Goal: Transaction & Acquisition: Purchase product/service

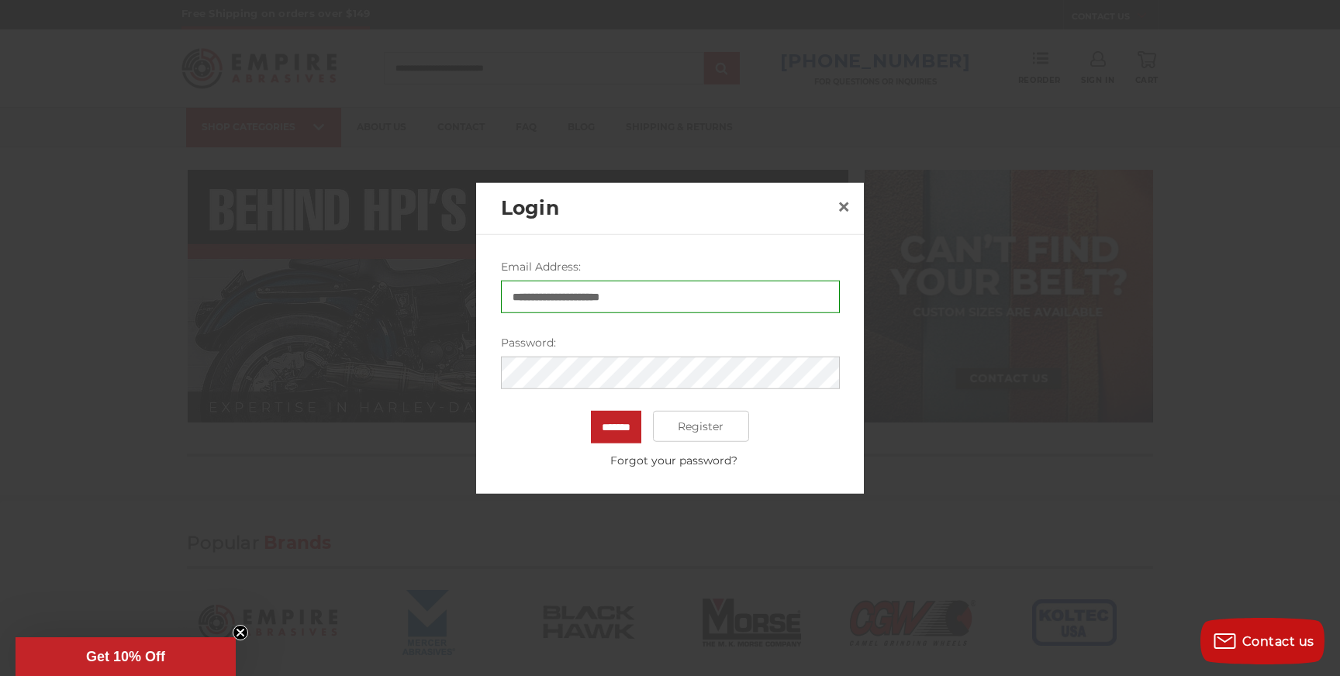
click at [409, 465] on div at bounding box center [670, 338] width 1340 height 676
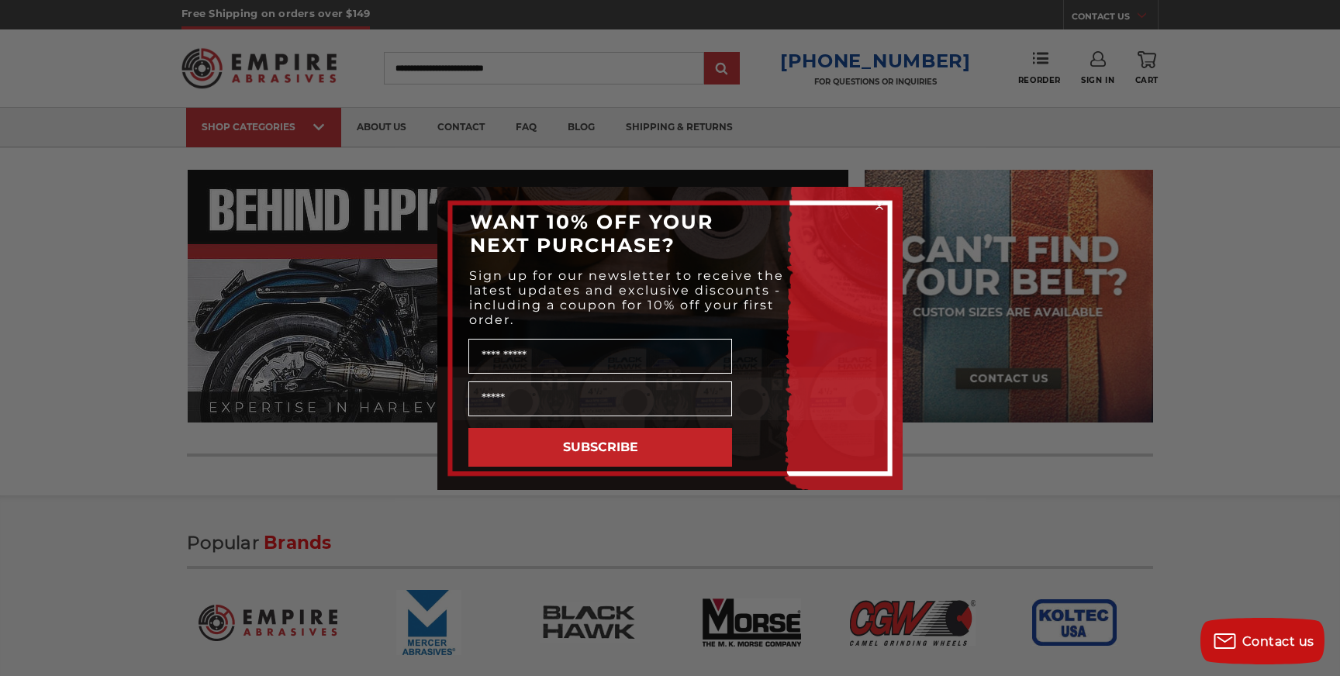
click at [1014, 130] on div "Close dialog WANT 10% OFF YOUR NEXT PURCHASE? Sign up for our newsletter to rec…" at bounding box center [670, 338] width 1340 height 676
click at [1105, 81] on div "Close dialog WANT 10% OFF YOUR NEXT PURCHASE? Sign up for our newsletter to rec…" at bounding box center [670, 338] width 1340 height 676
click at [876, 201] on circle "Close dialog" at bounding box center [880, 206] width 15 height 15
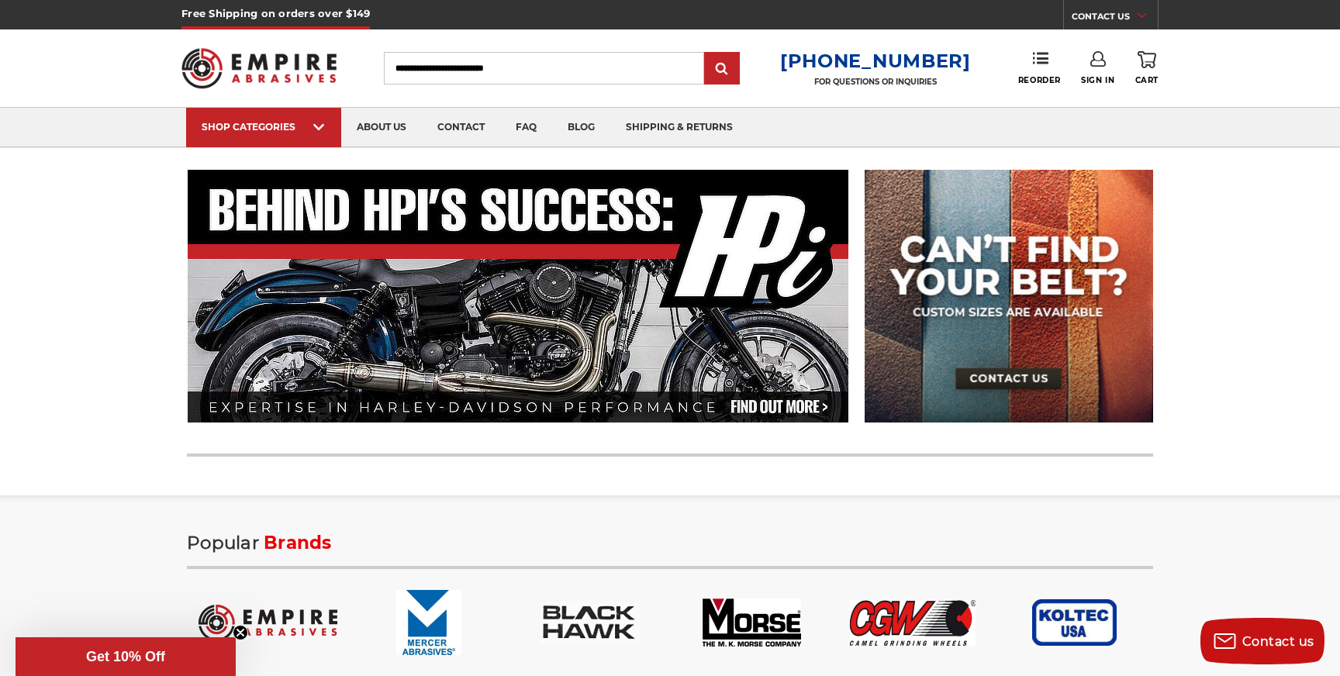
click at [1103, 63] on icon at bounding box center [1098, 59] width 16 height 16
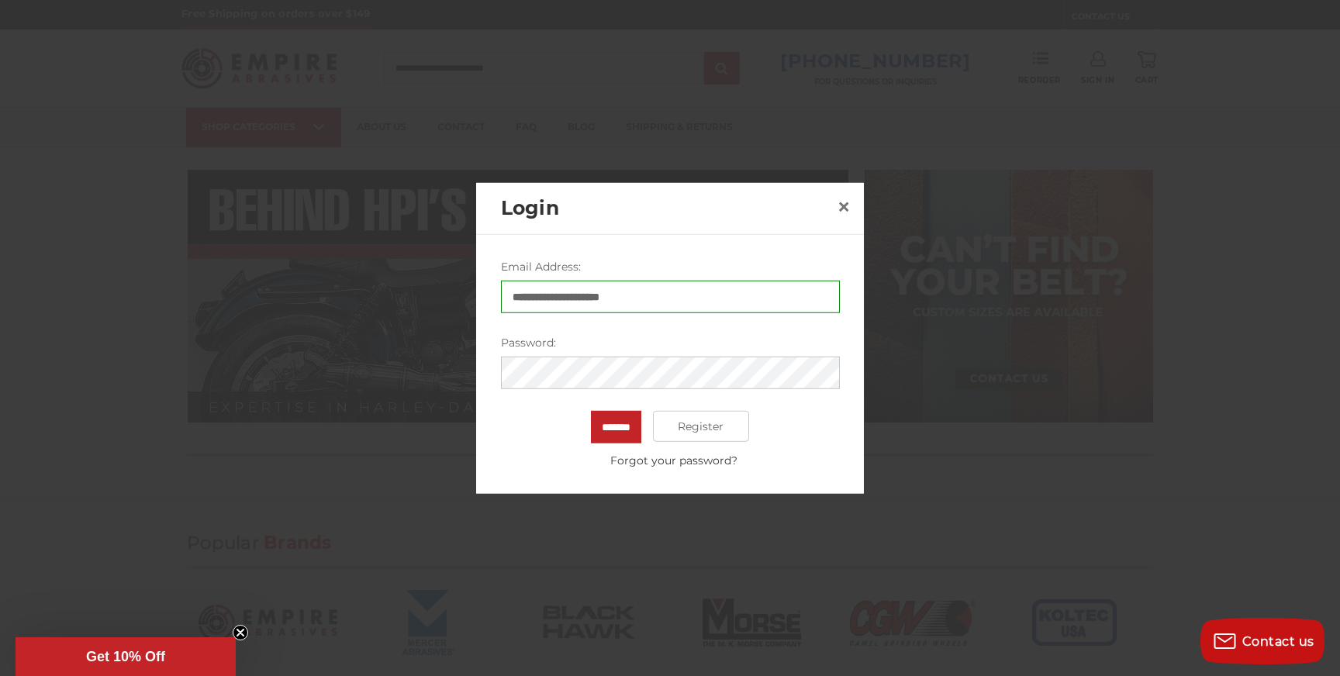
click at [591, 411] on input "*******" at bounding box center [616, 427] width 50 height 33
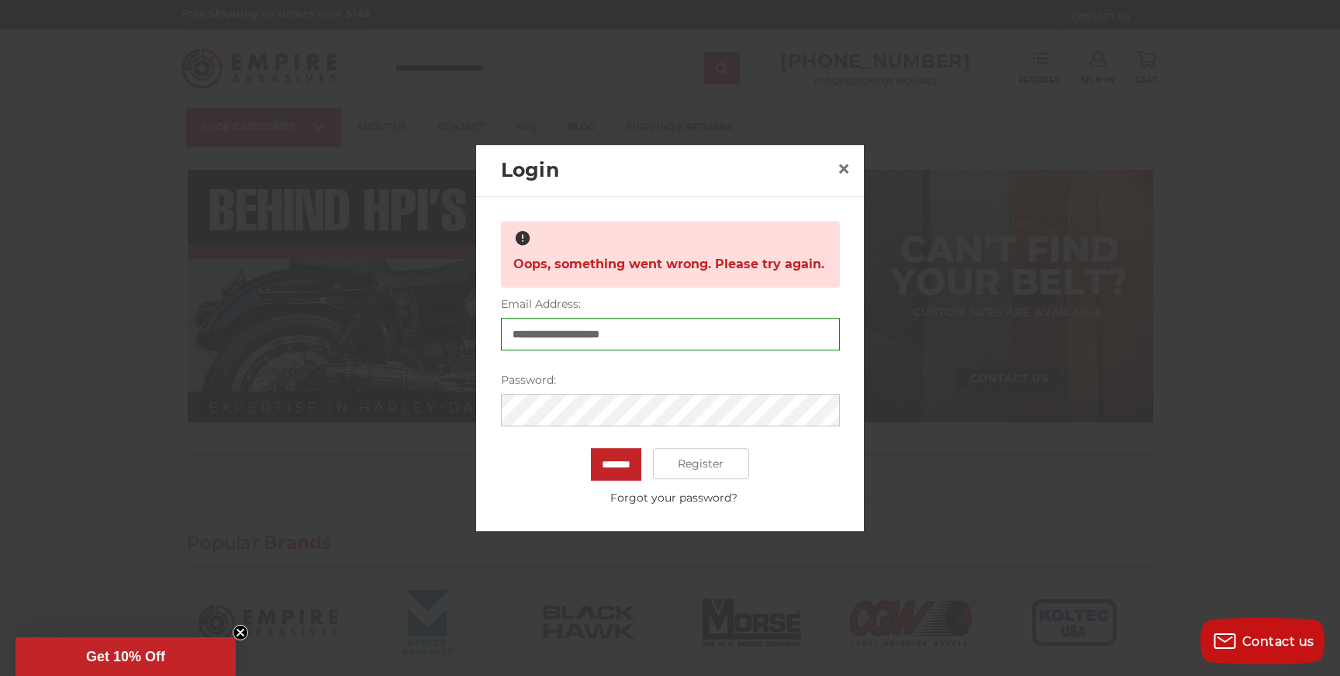
click at [591, 448] on input "*******" at bounding box center [616, 464] width 50 height 33
click at [663, 502] on link "Forgot your password?" at bounding box center [674, 498] width 330 height 16
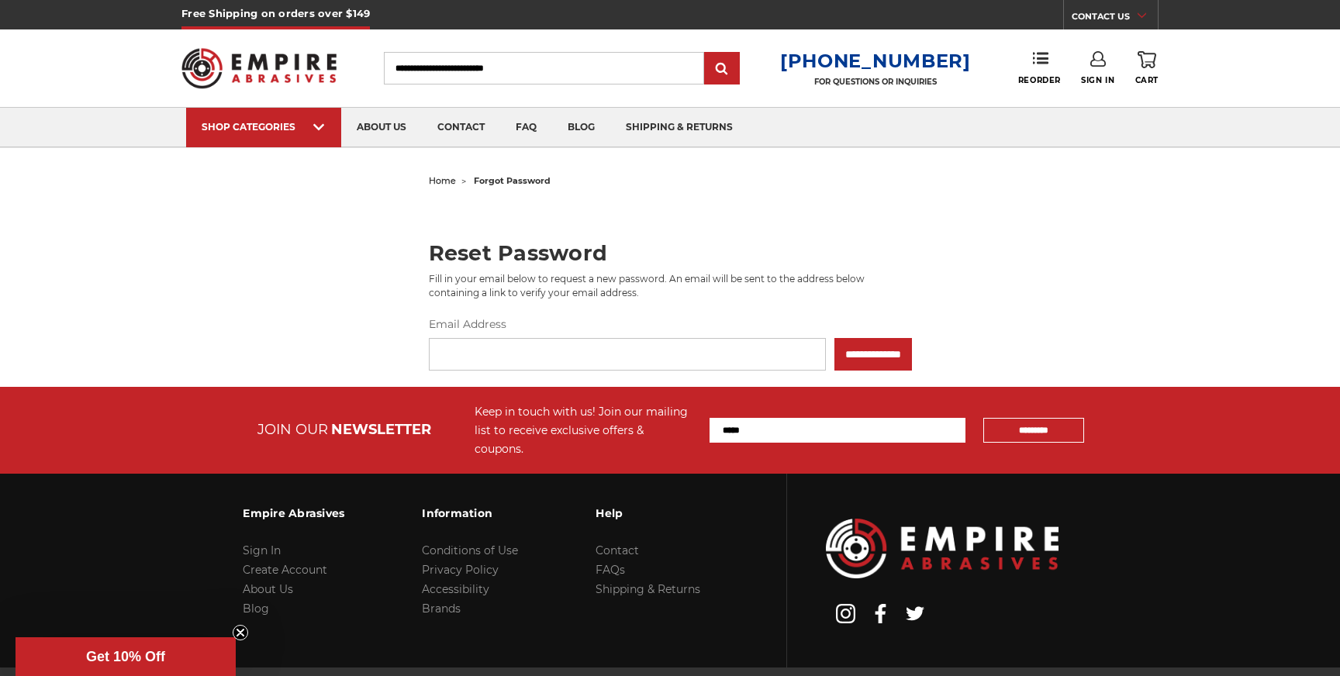
click at [559, 351] on input "Email Address" at bounding box center [627, 354] width 397 height 33
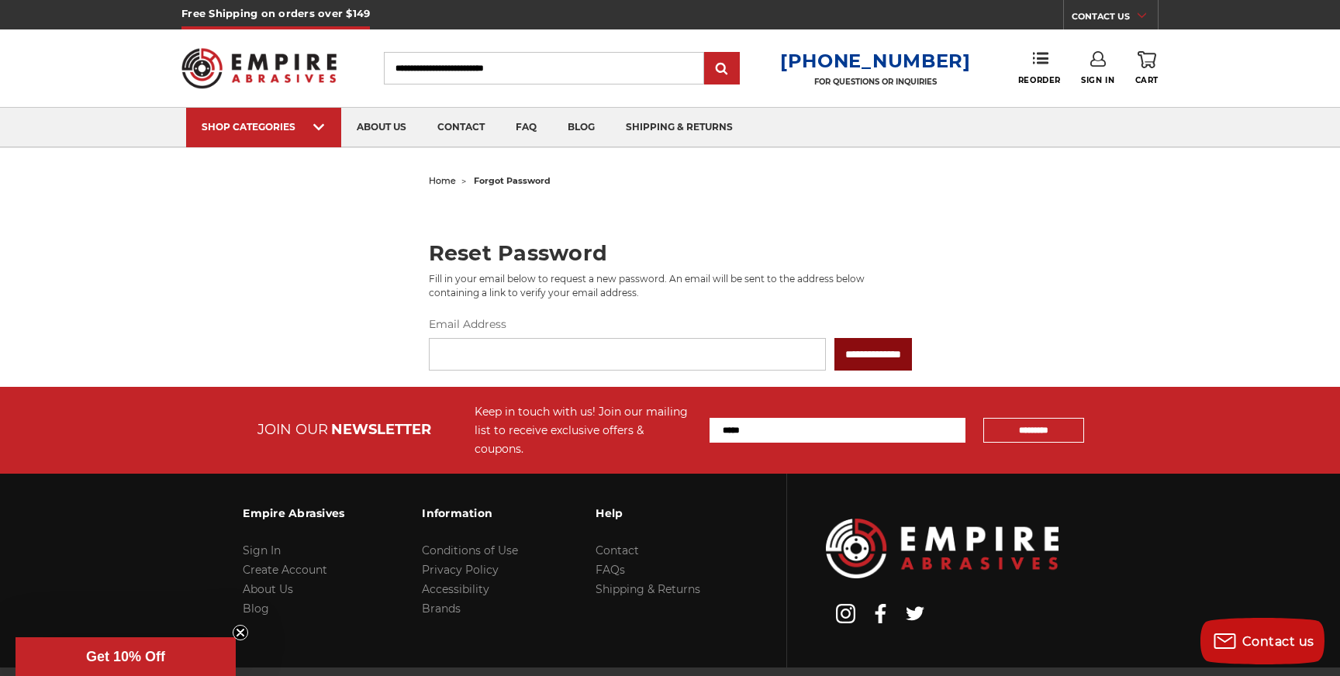
click at [880, 347] on input "**********" at bounding box center [874, 354] width 78 height 33
click at [596, 358] on input "Email Address" at bounding box center [627, 354] width 397 height 33
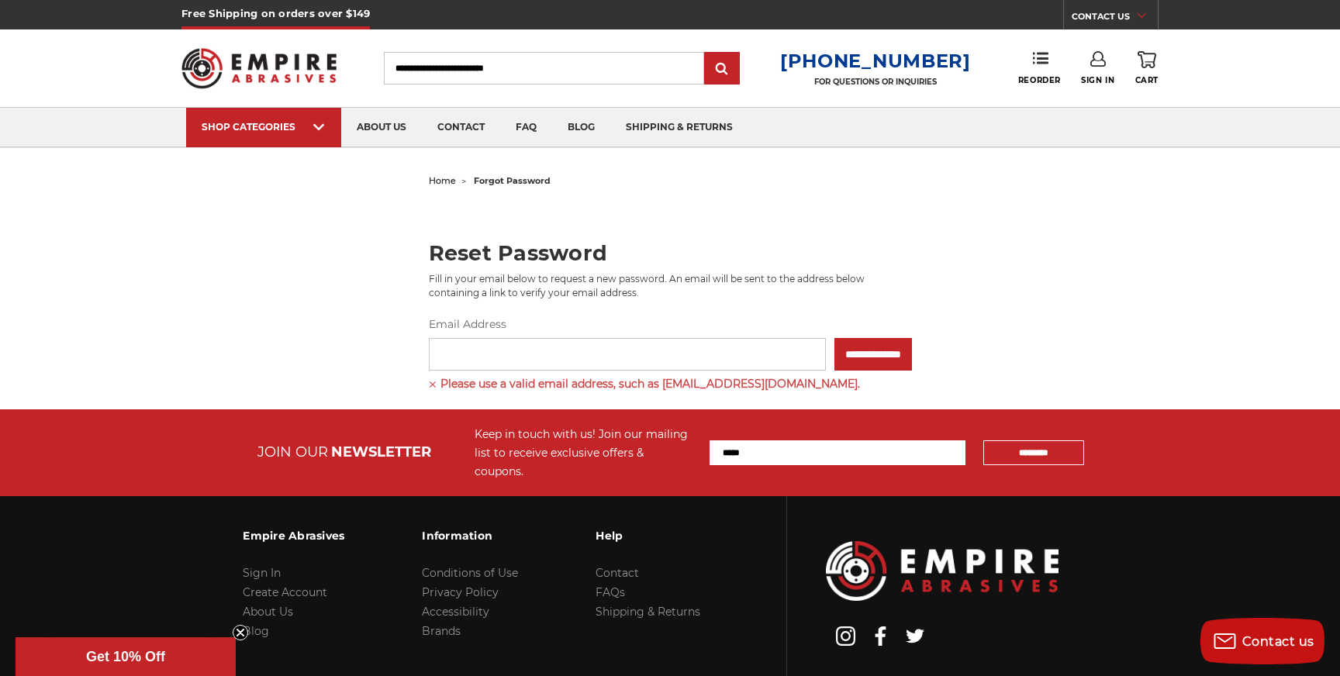
type input "**********"
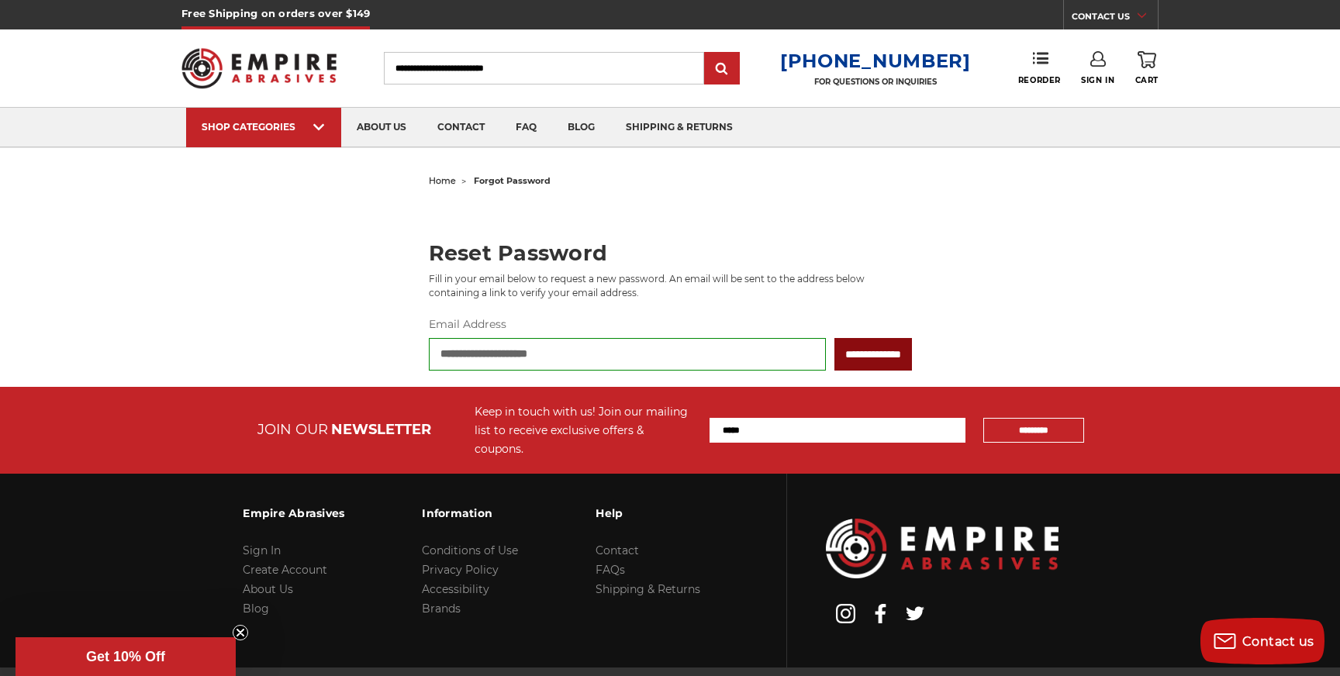
click at [873, 355] on input "**********" at bounding box center [874, 354] width 78 height 33
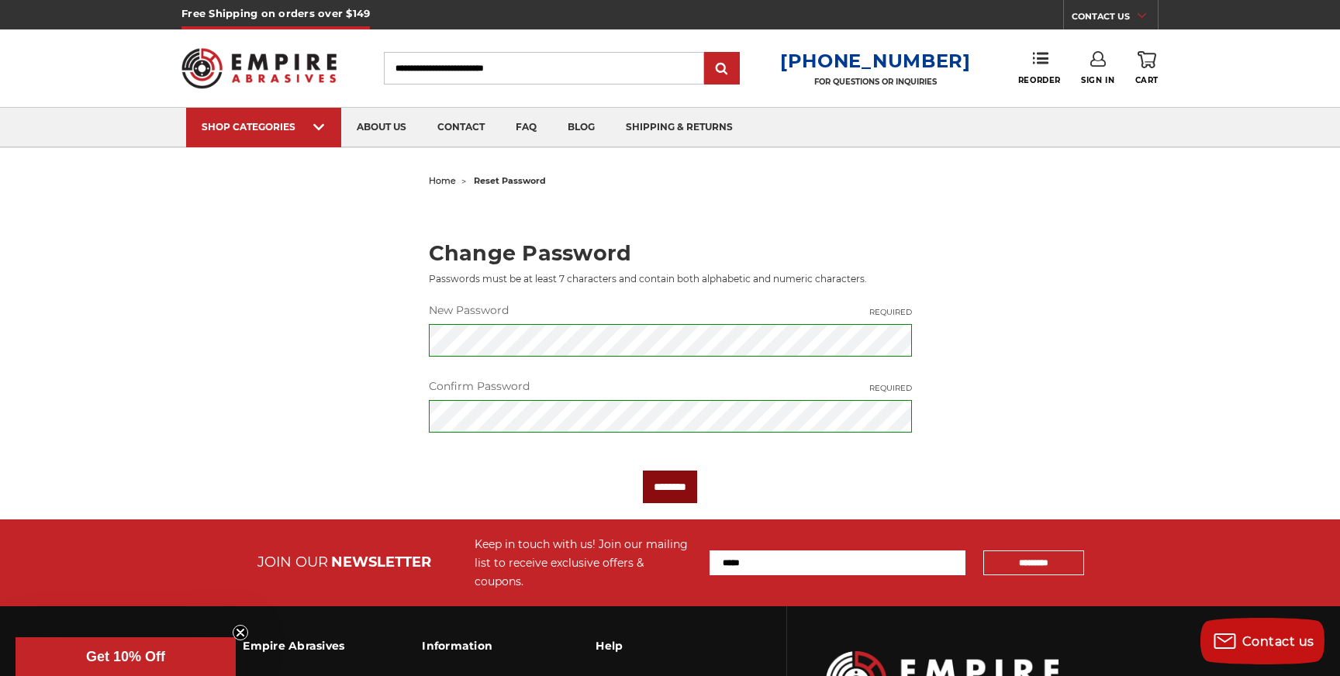
click at [660, 481] on input "********" at bounding box center [670, 487] width 54 height 33
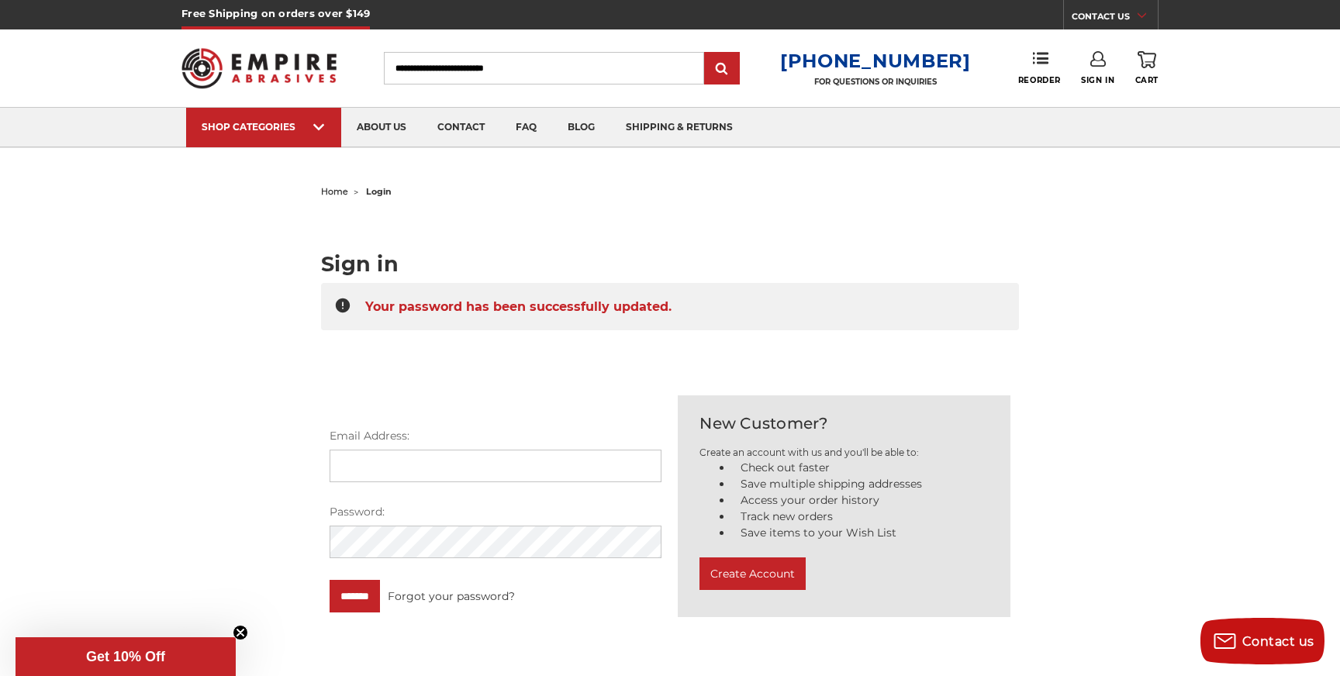
click at [456, 463] on input "Email Address:" at bounding box center [496, 466] width 333 height 33
type input "**********"
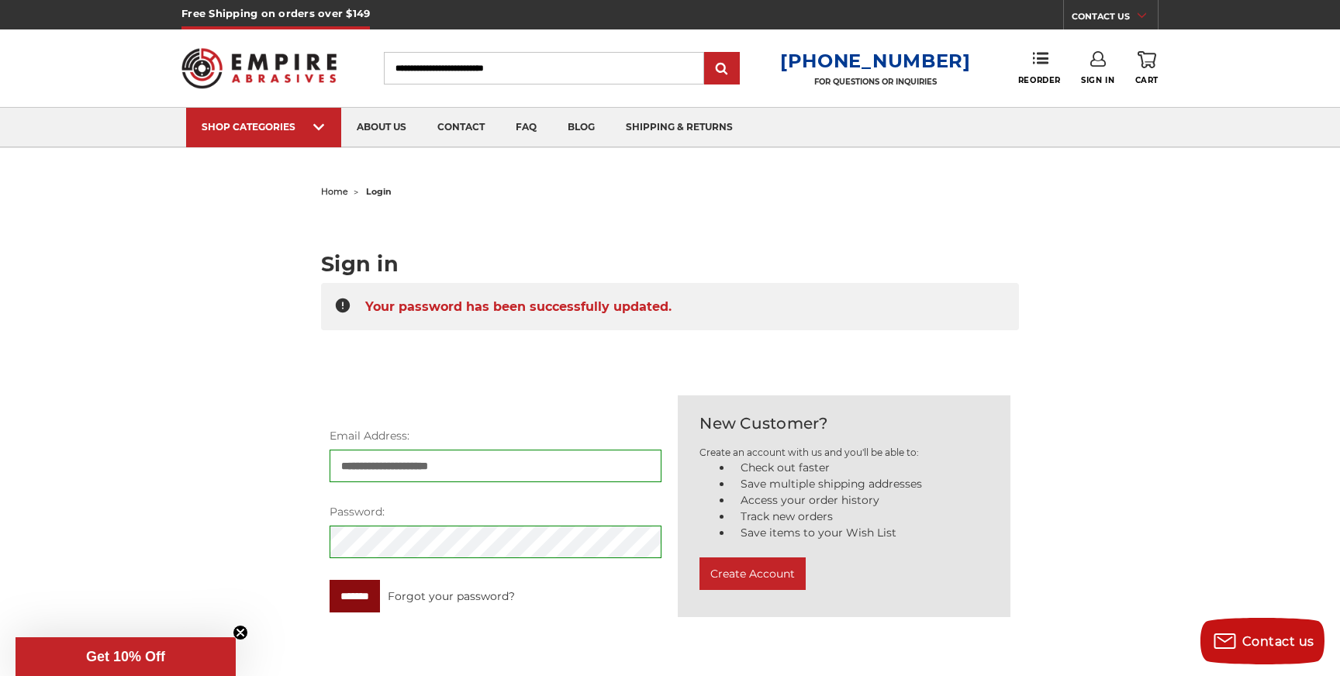
click at [377, 604] on input "*******" at bounding box center [355, 596] width 50 height 33
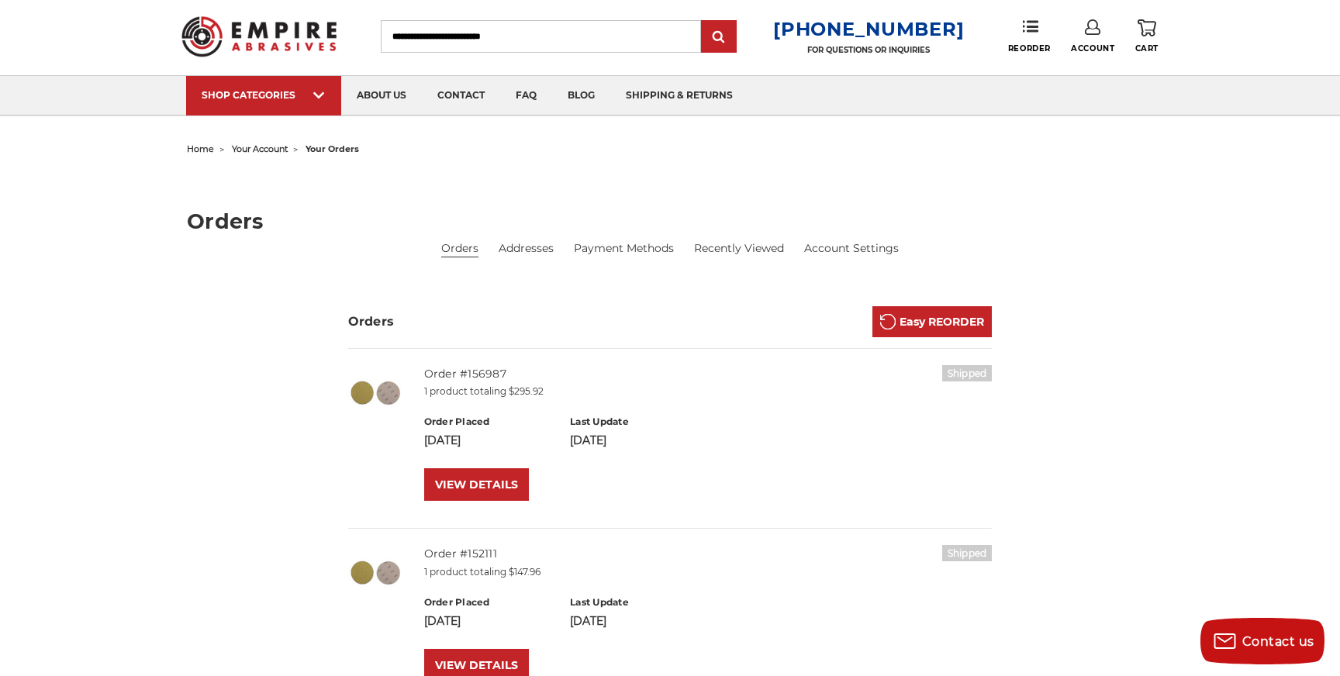
scroll to position [15, 0]
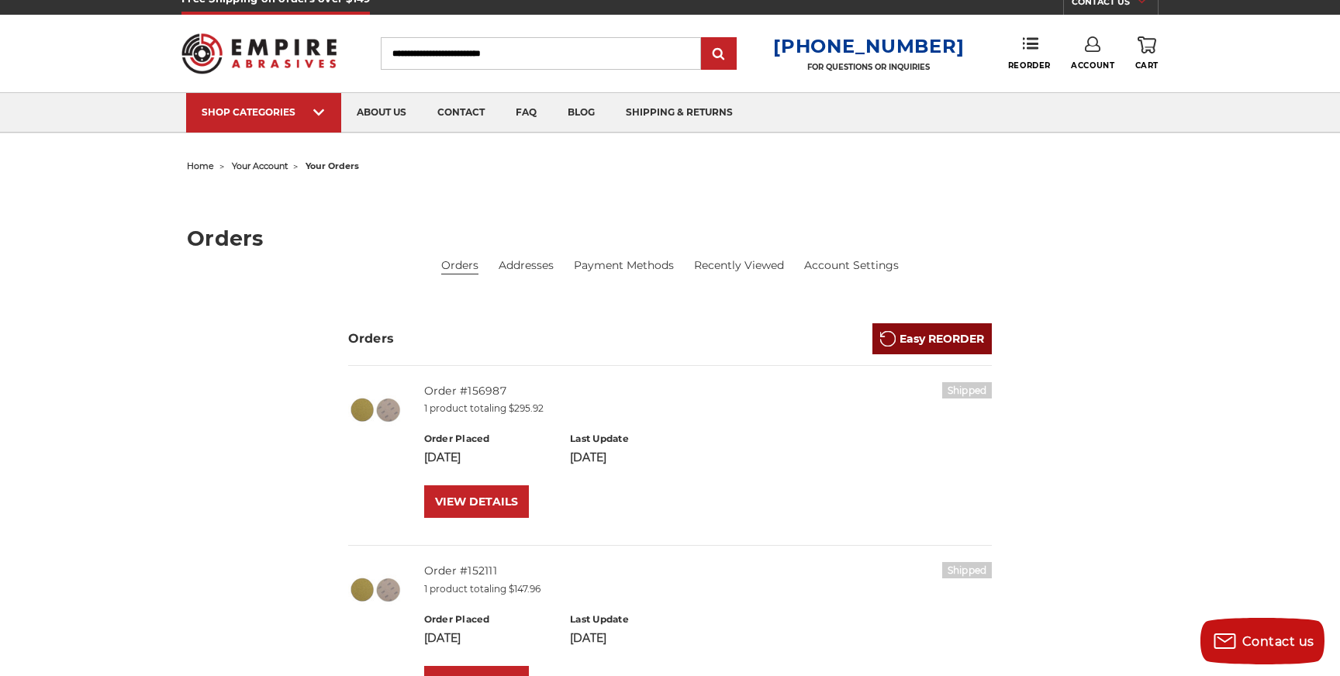
click at [931, 348] on link "Easy REORDER" at bounding box center [932, 338] width 119 height 31
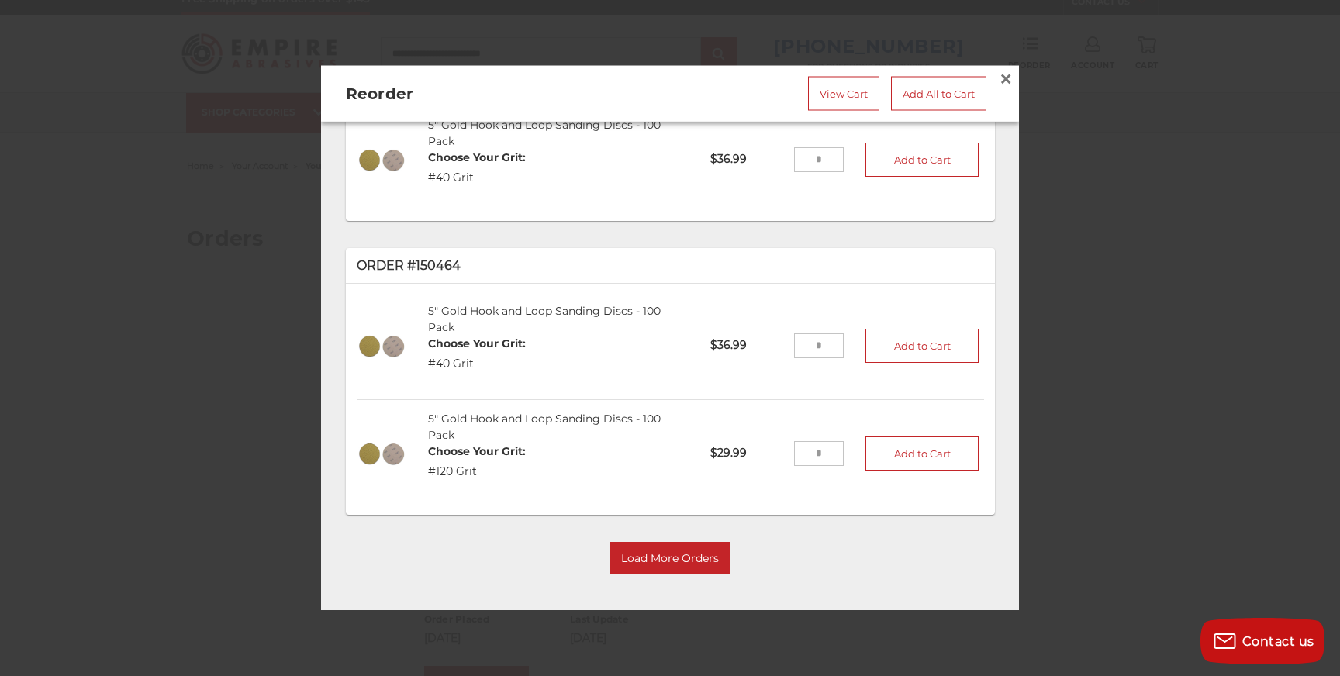
scroll to position [0, 0]
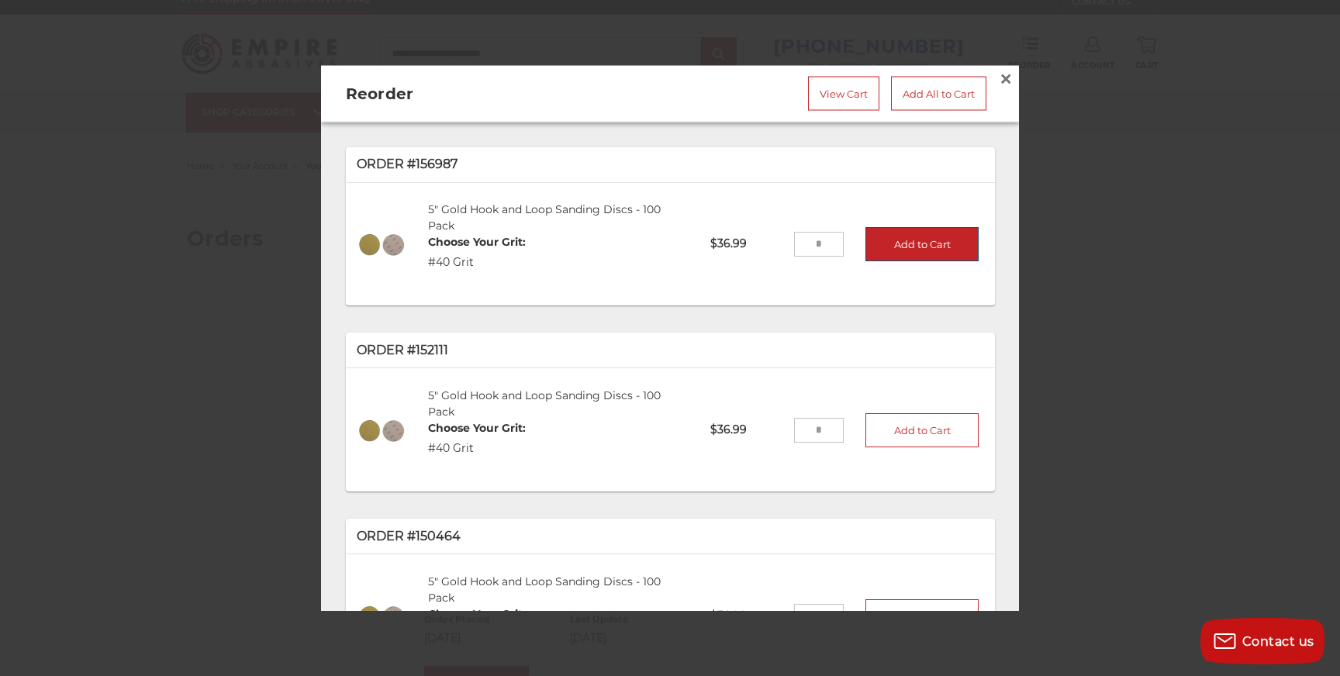
drag, startPoint x: 812, startPoint y: 244, endPoint x: 868, endPoint y: 246, distance: 55.9
click at [868, 246] on li "5" Gold Hook and Loop Sanding Discs - 100 Pack Choose Your Grit: #40 Grit HL05-…" at bounding box center [670, 244] width 627 height 107
click at [806, 244] on input "tel" at bounding box center [819, 244] width 50 height 25
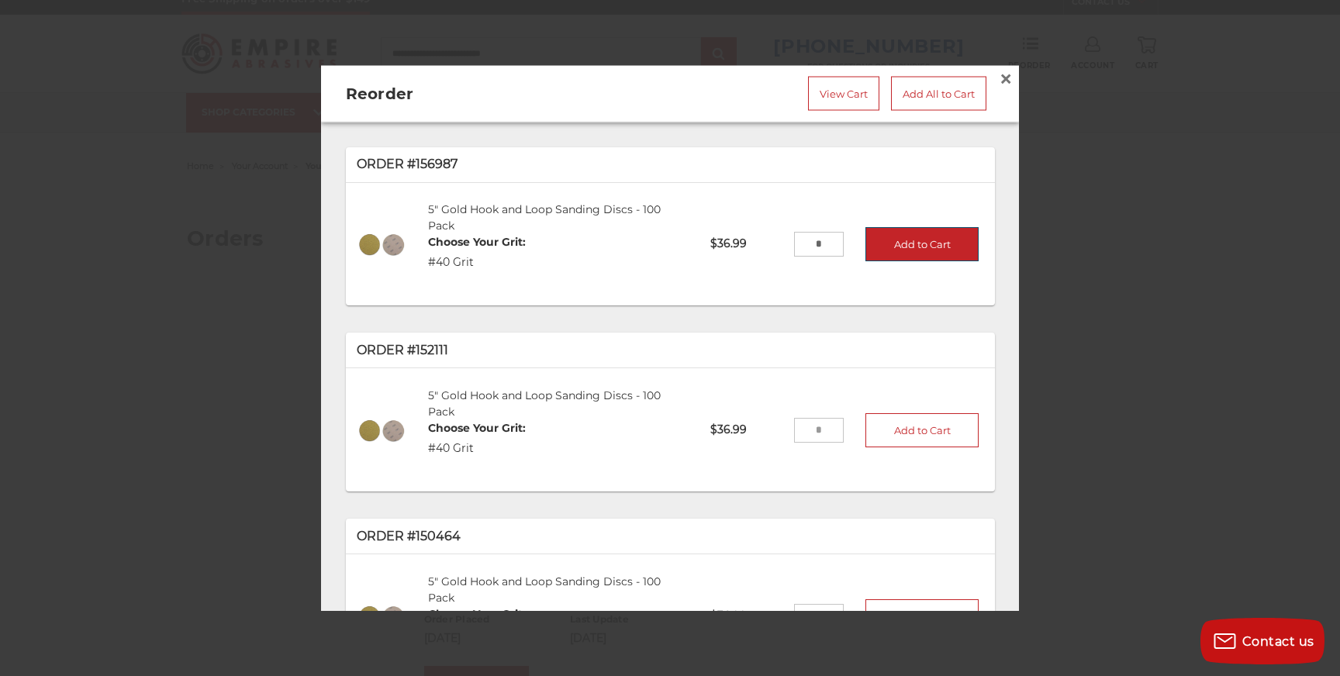
type input "*"
click at [900, 246] on button "Add to Cart" at bounding box center [922, 243] width 113 height 34
drag, startPoint x: 810, startPoint y: 241, endPoint x: 838, endPoint y: 242, distance: 27.2
click at [838, 242] on input "*" at bounding box center [819, 244] width 50 height 25
click at [1007, 81] on span "×" at bounding box center [1006, 79] width 14 height 30
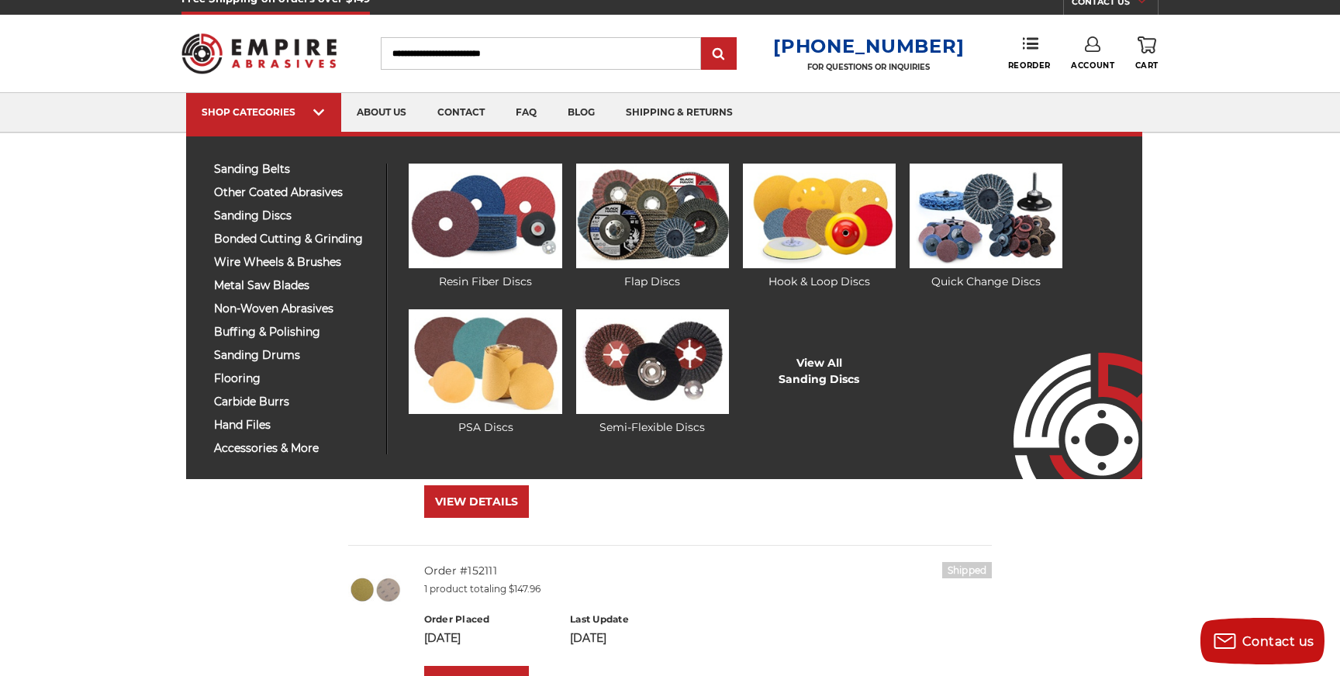
click at [655, 293] on ul "Resin Fiber Discs Flap Discs Hook & Loop Discs" at bounding box center [756, 309] width 739 height 291
click at [655, 292] on ul "Resin Fiber Discs Flap Discs Hook & Loop Discs" at bounding box center [756, 309] width 739 height 291
click at [655, 290] on ul "Resin Fiber Discs Flap Discs Hook & Loop Discs" at bounding box center [756, 309] width 739 height 291
click at [655, 286] on link "Flap Discs" at bounding box center [652, 227] width 153 height 126
click at [654, 279] on link "Flap Discs" at bounding box center [652, 227] width 153 height 126
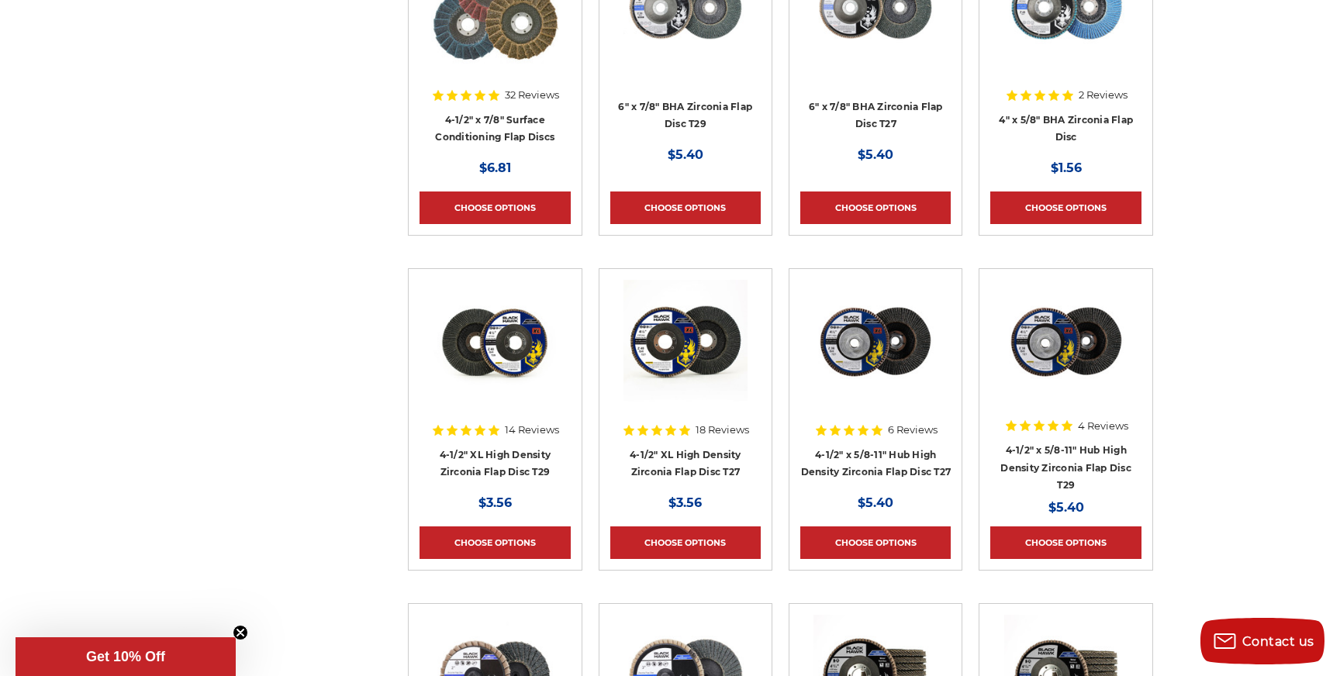
scroll to position [712, 0]
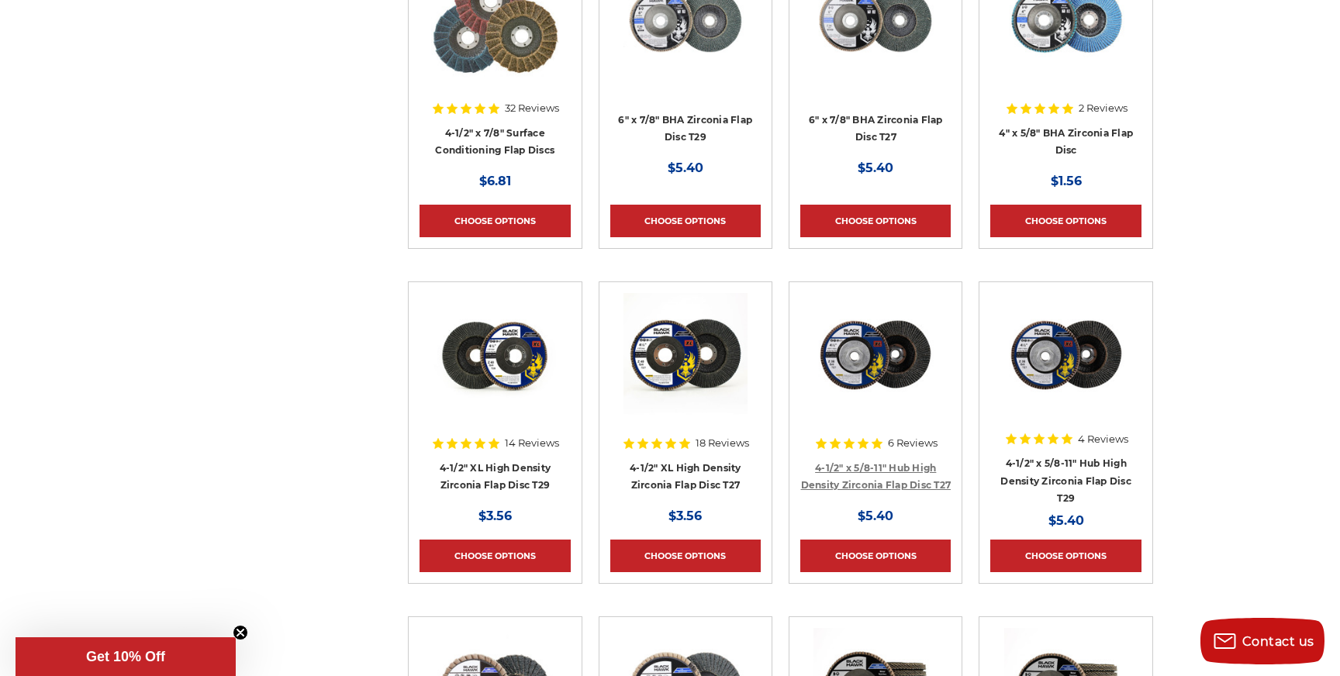
click at [873, 463] on link "4-1/2" x 5/8-11" Hub High Density Zirconia Flap Disc T27" at bounding box center [876, 476] width 150 height 29
click at [703, 468] on link "4-1/2" XL High Density Zirconia Flap Disc T27" at bounding box center [686, 476] width 112 height 29
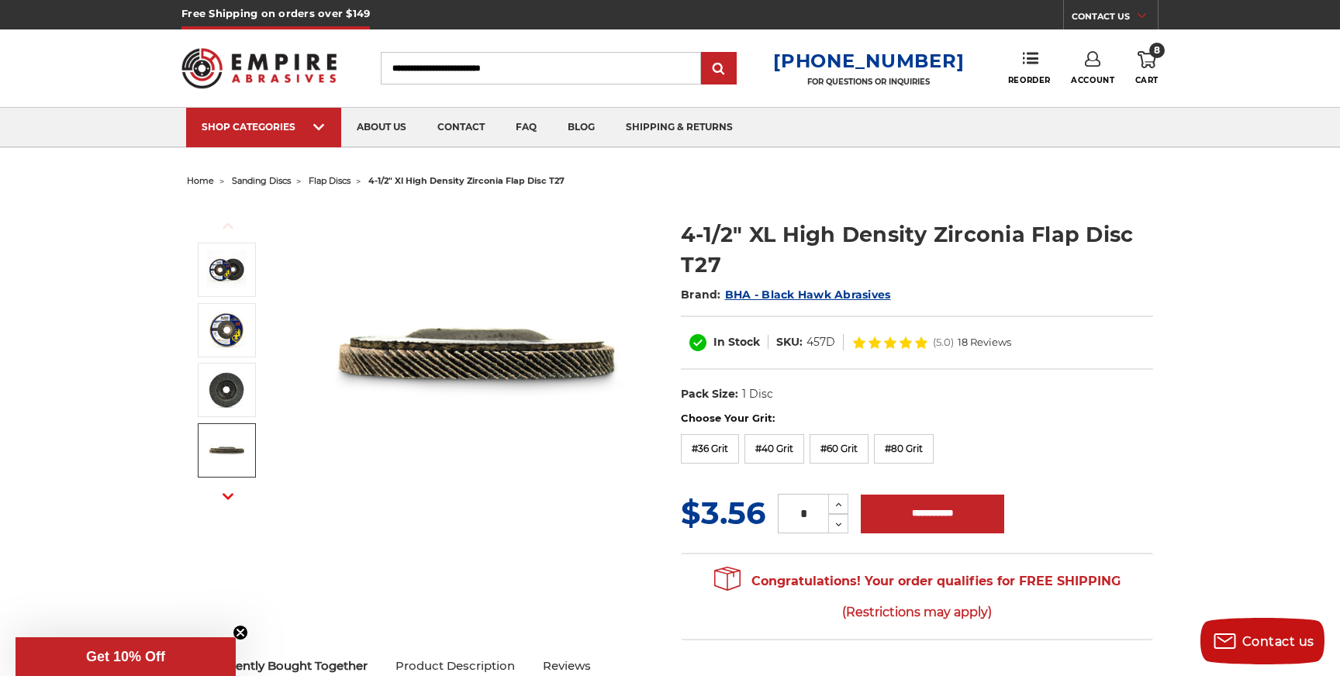
click at [214, 439] on img at bounding box center [226, 450] width 39 height 39
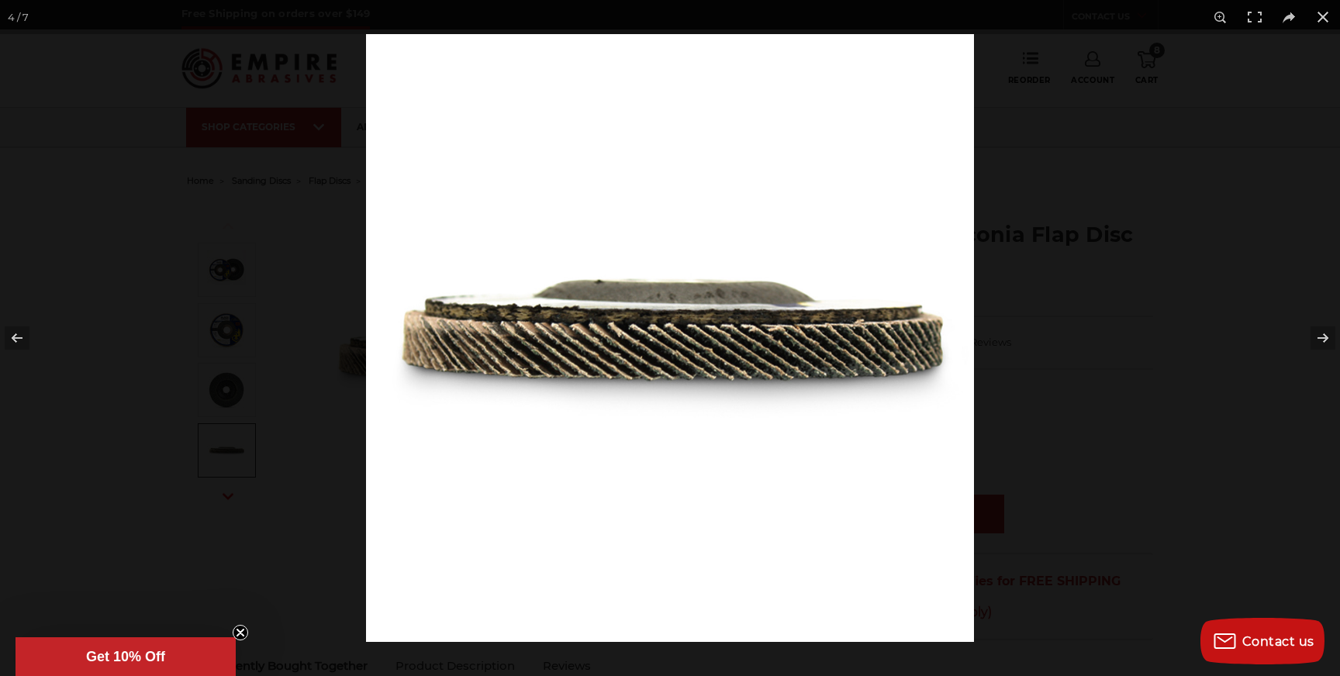
click at [219, 395] on div at bounding box center [670, 338] width 1340 height 676
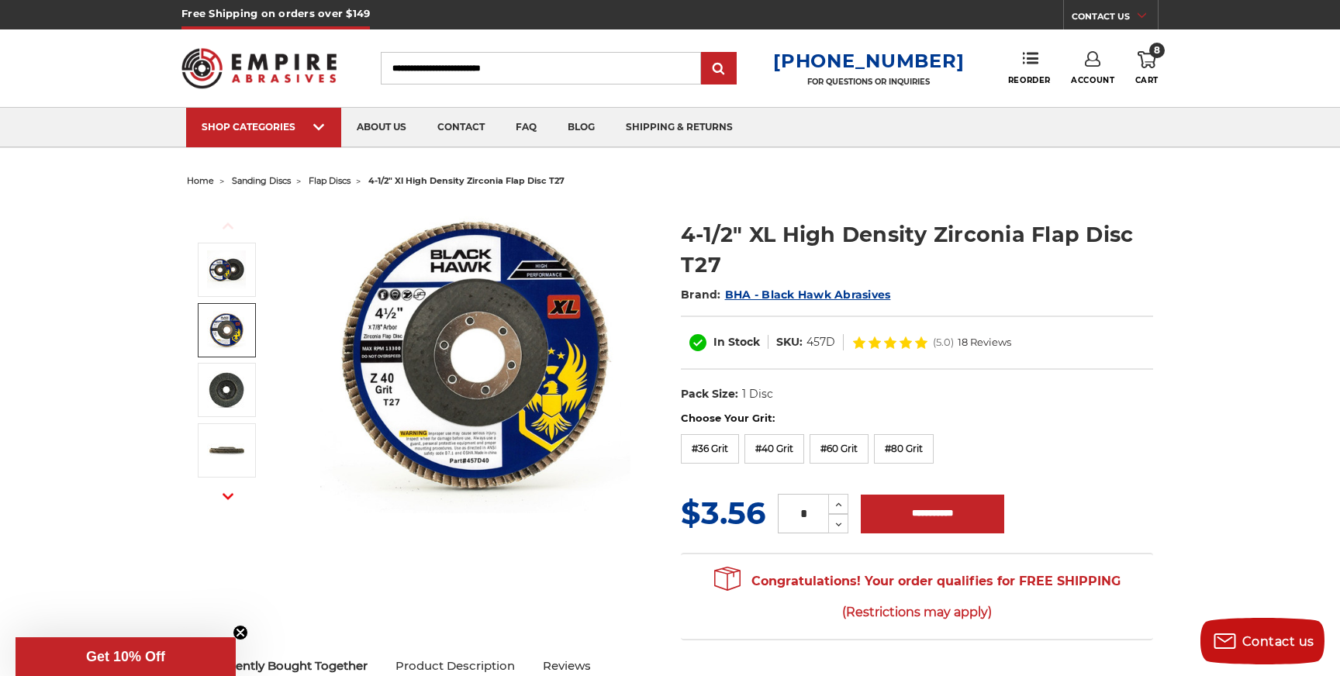
click at [219, 345] on img at bounding box center [226, 330] width 39 height 39
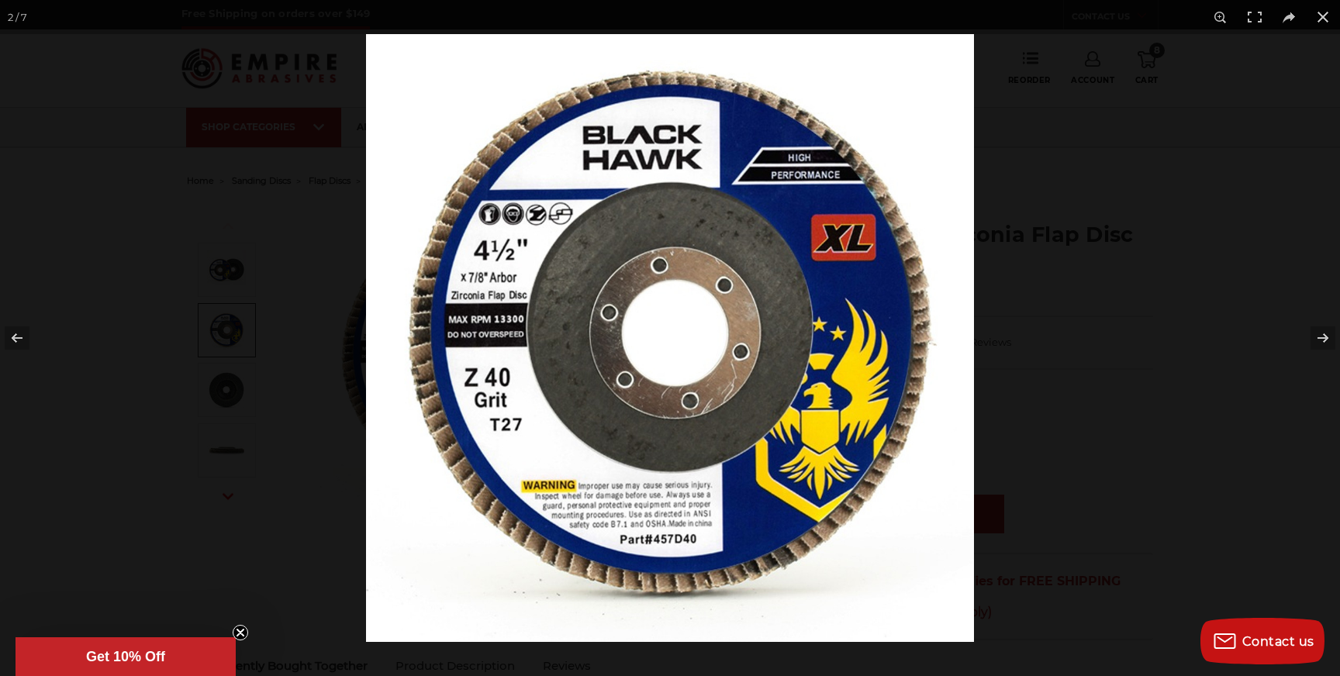
click at [217, 275] on div at bounding box center [670, 338] width 1340 height 676
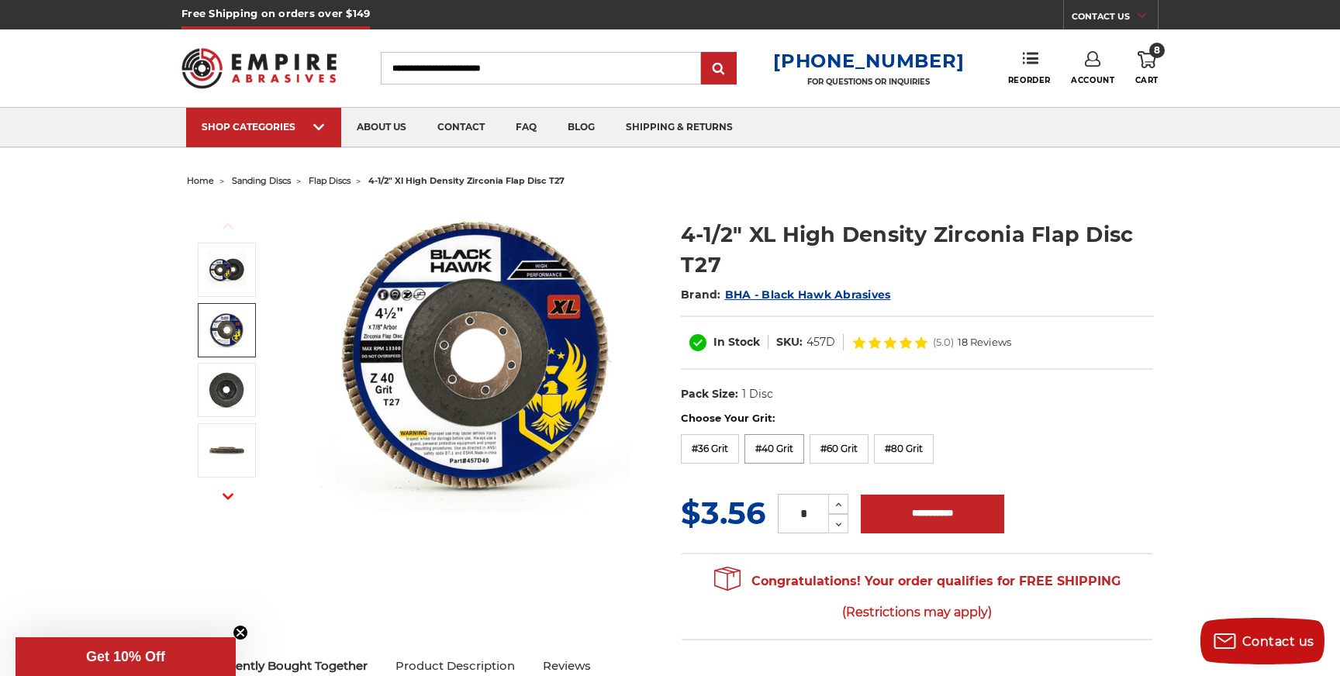
click at [774, 456] on label "#40 Grit" at bounding box center [775, 448] width 60 height 29
click at [835, 502] on icon at bounding box center [839, 505] width 12 height 14
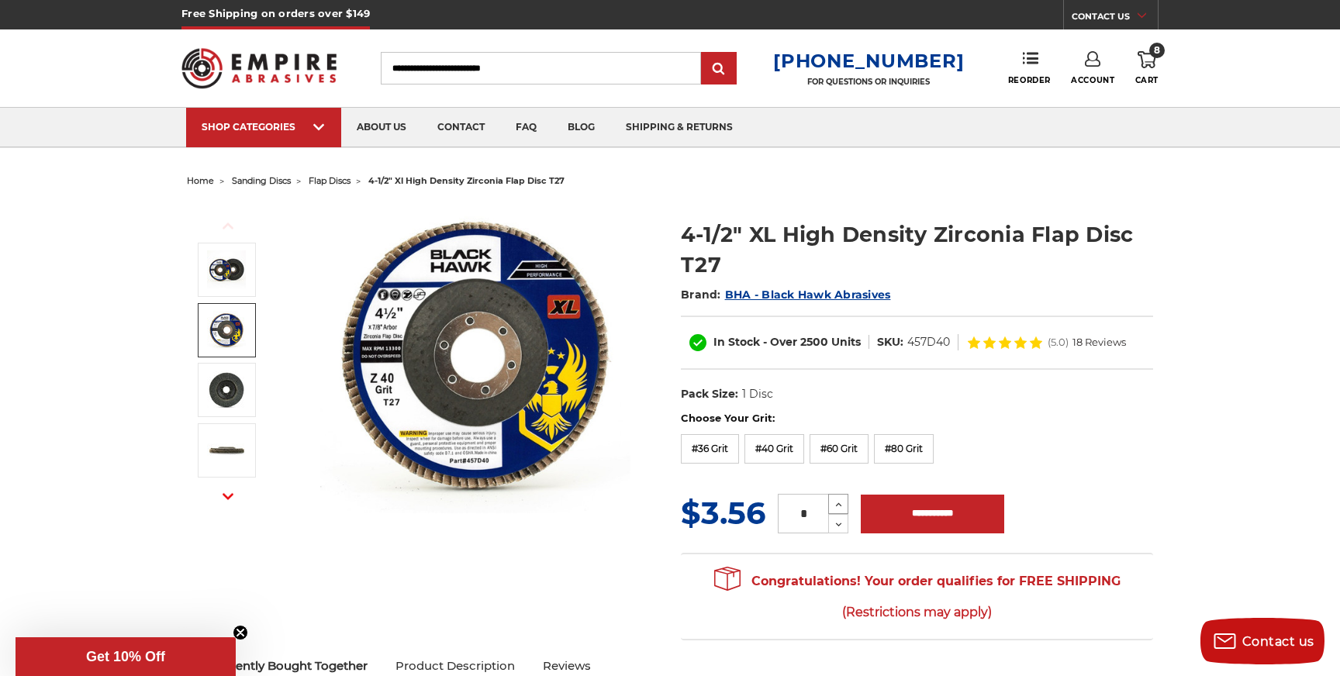
click at [835, 502] on icon at bounding box center [839, 505] width 12 height 14
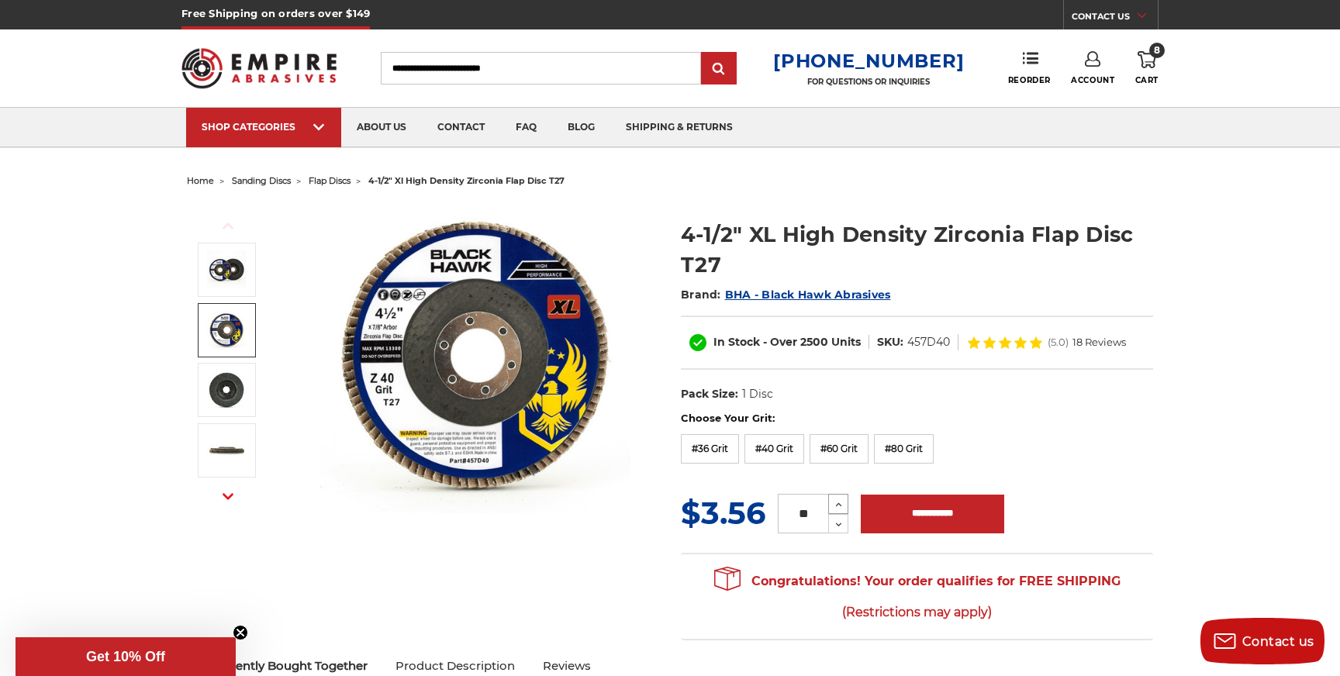
click at [835, 502] on icon at bounding box center [839, 505] width 12 height 14
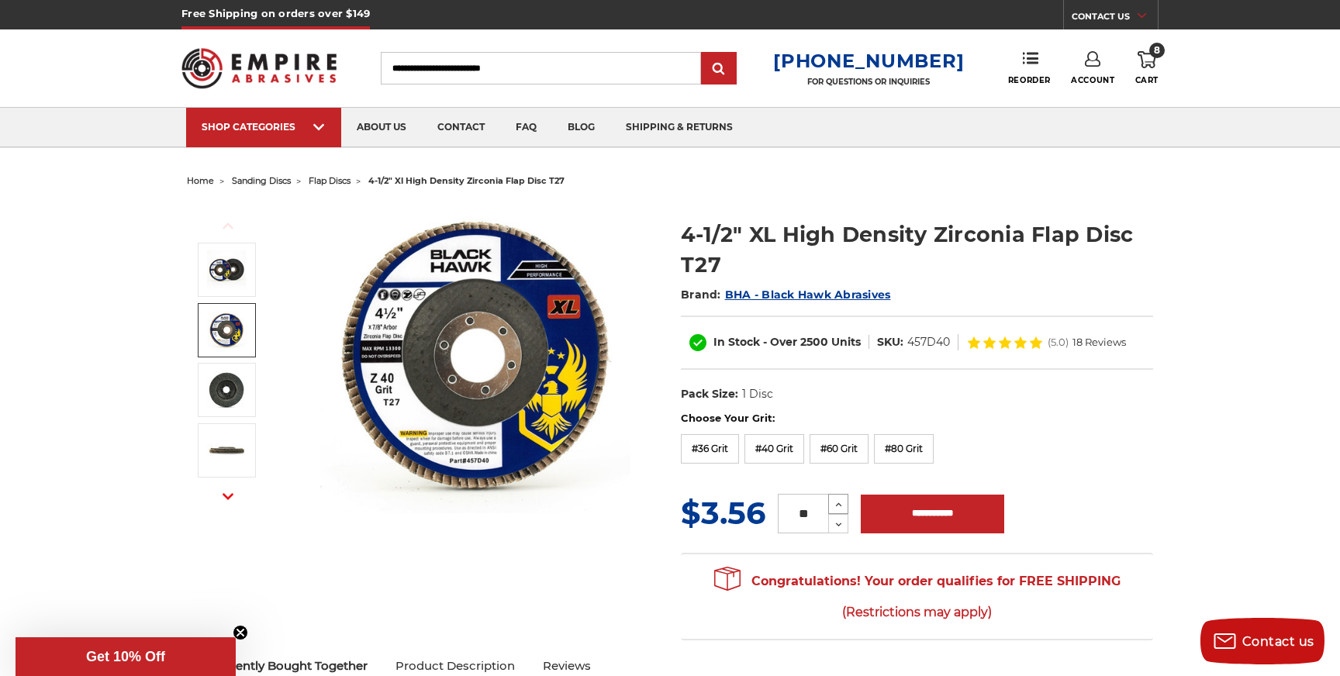
click at [835, 502] on icon at bounding box center [839, 505] width 12 height 14
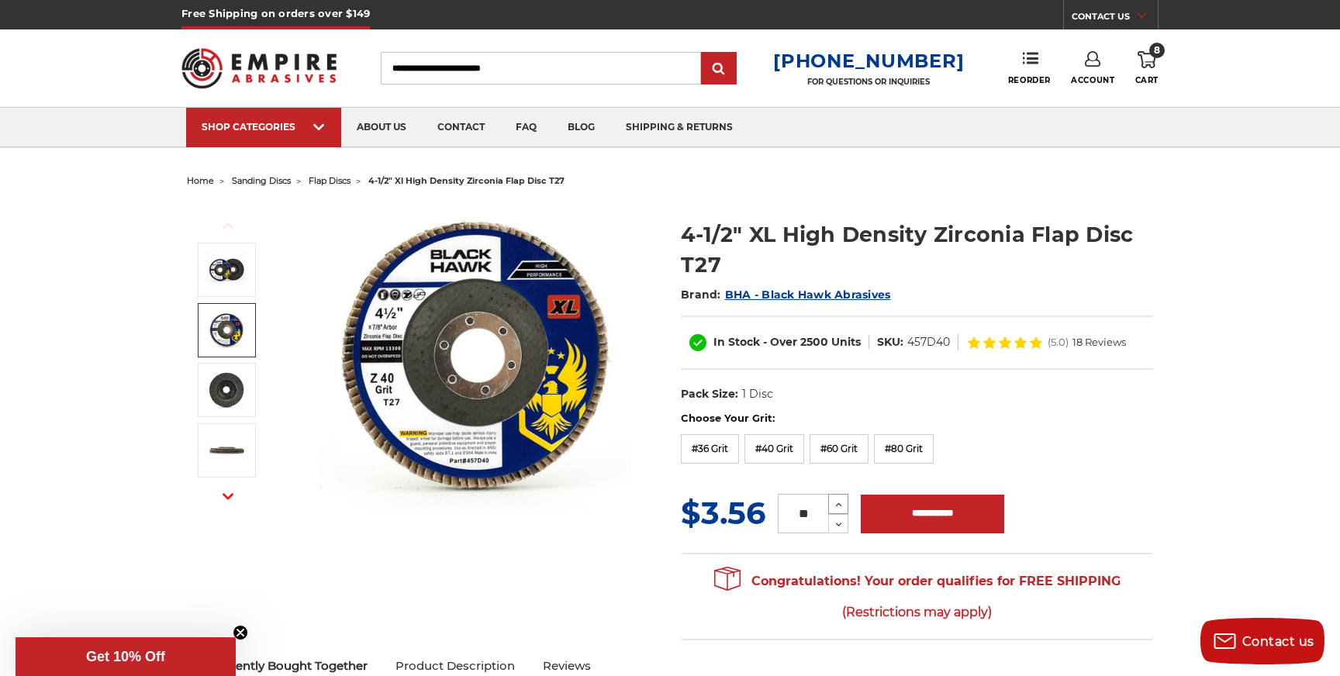
type input "**"
click at [915, 518] on input "**********" at bounding box center [932, 514] width 143 height 39
type input "**********"
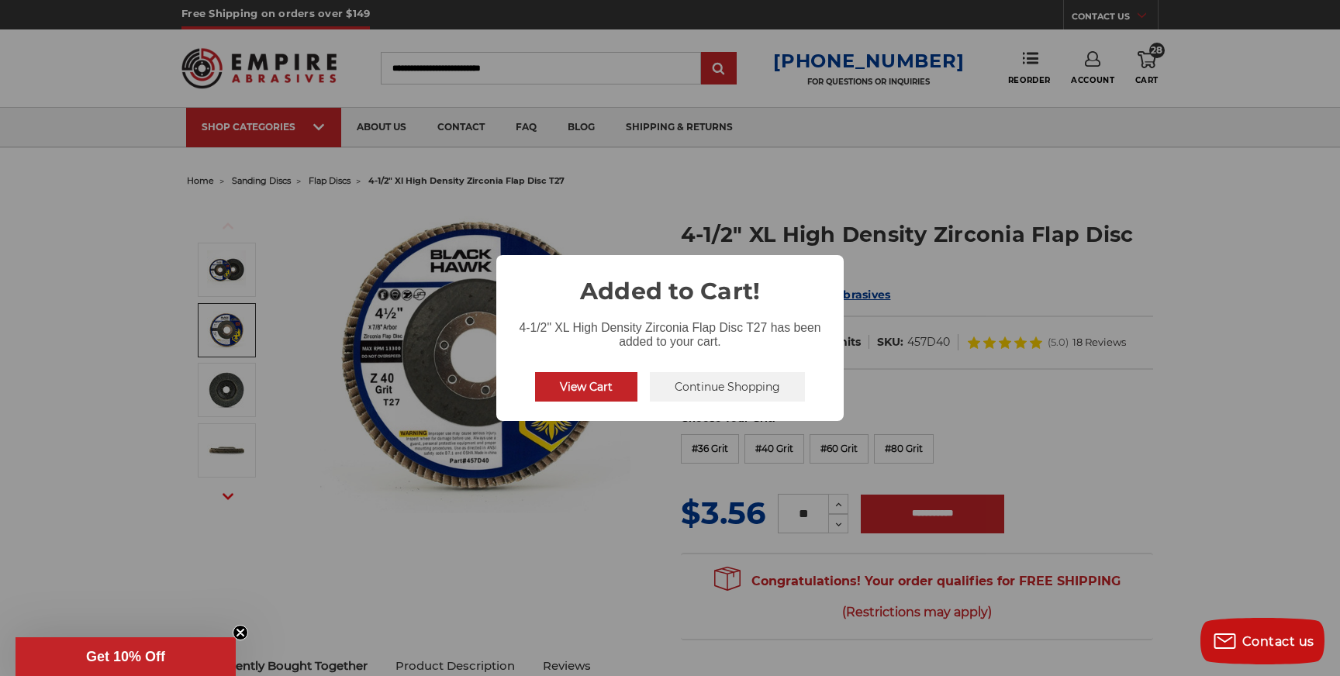
click at [583, 396] on button "View Cart" at bounding box center [586, 386] width 102 height 29
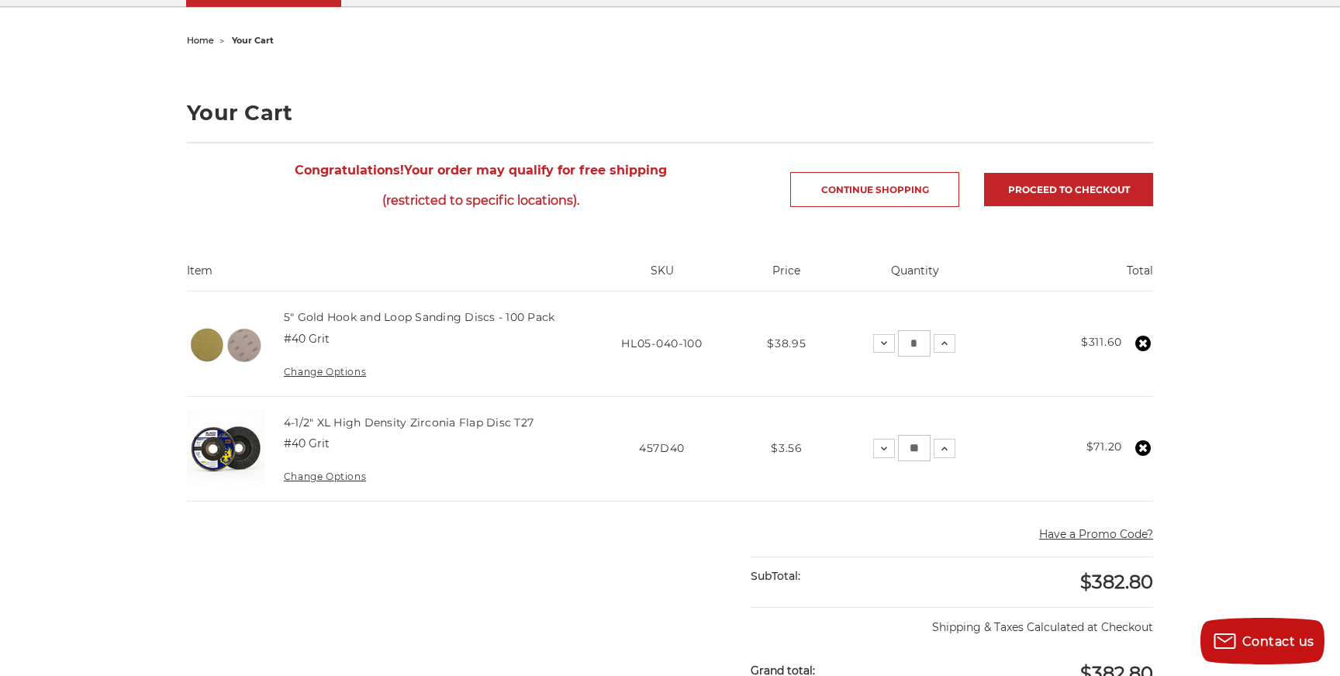
scroll to position [142, 0]
click at [600, 575] on main "home your cart Your Cart Congratulations! Your order may qualify for free shipp…" at bounding box center [670, 563] width 983 height 1071
click at [890, 347] on icon at bounding box center [884, 342] width 12 height 12
click at [887, 345] on button "Decrease Quantity:" at bounding box center [880, 342] width 22 height 19
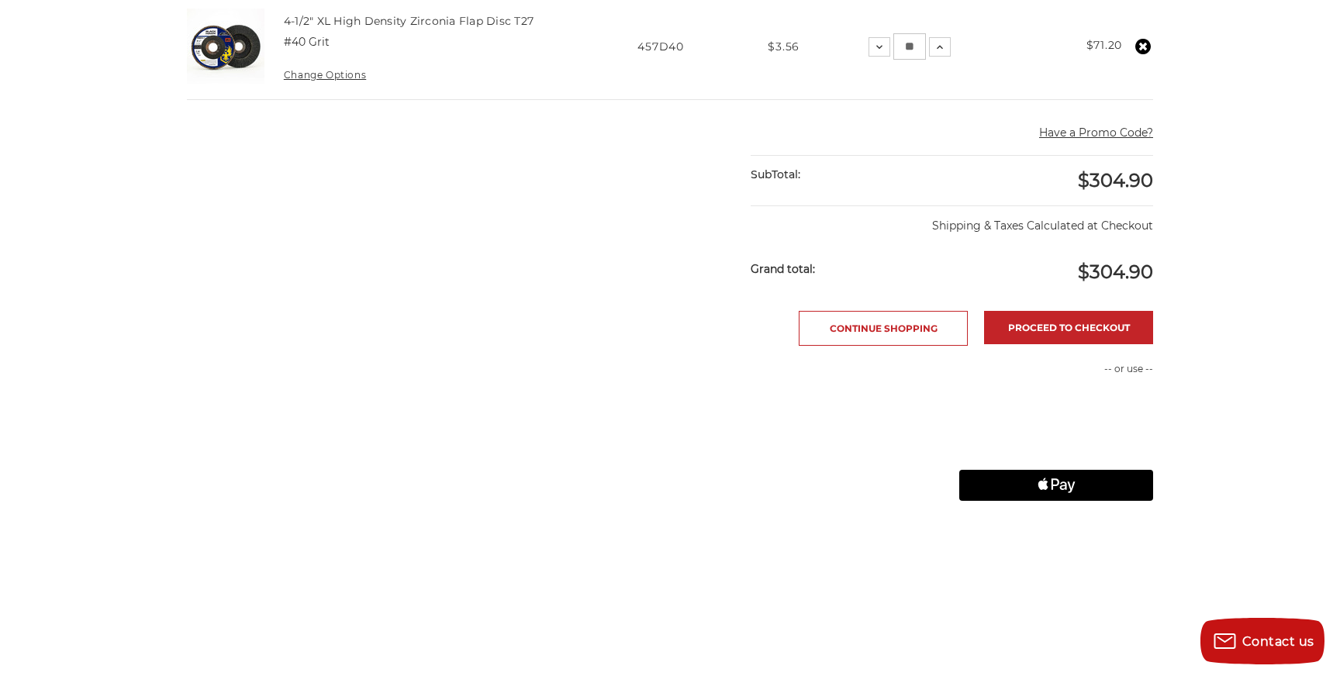
scroll to position [550, 0]
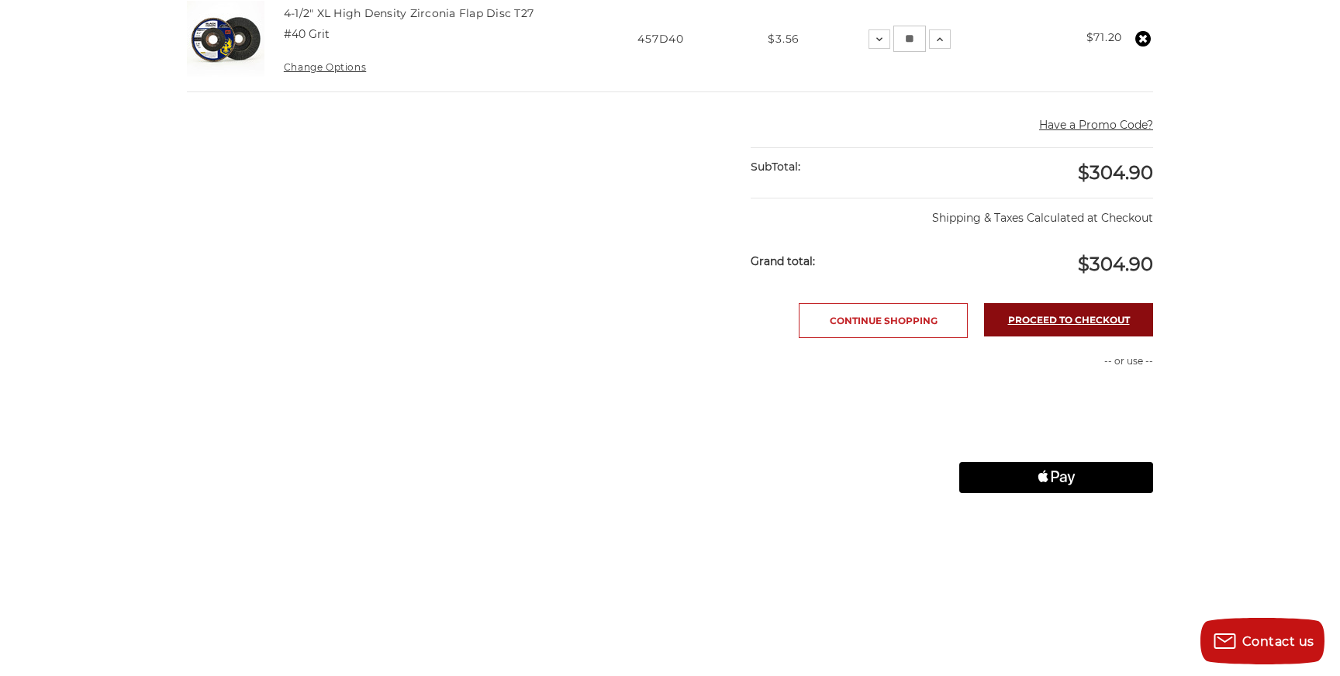
click at [1029, 320] on link "Proceed to checkout" at bounding box center [1068, 319] width 169 height 33
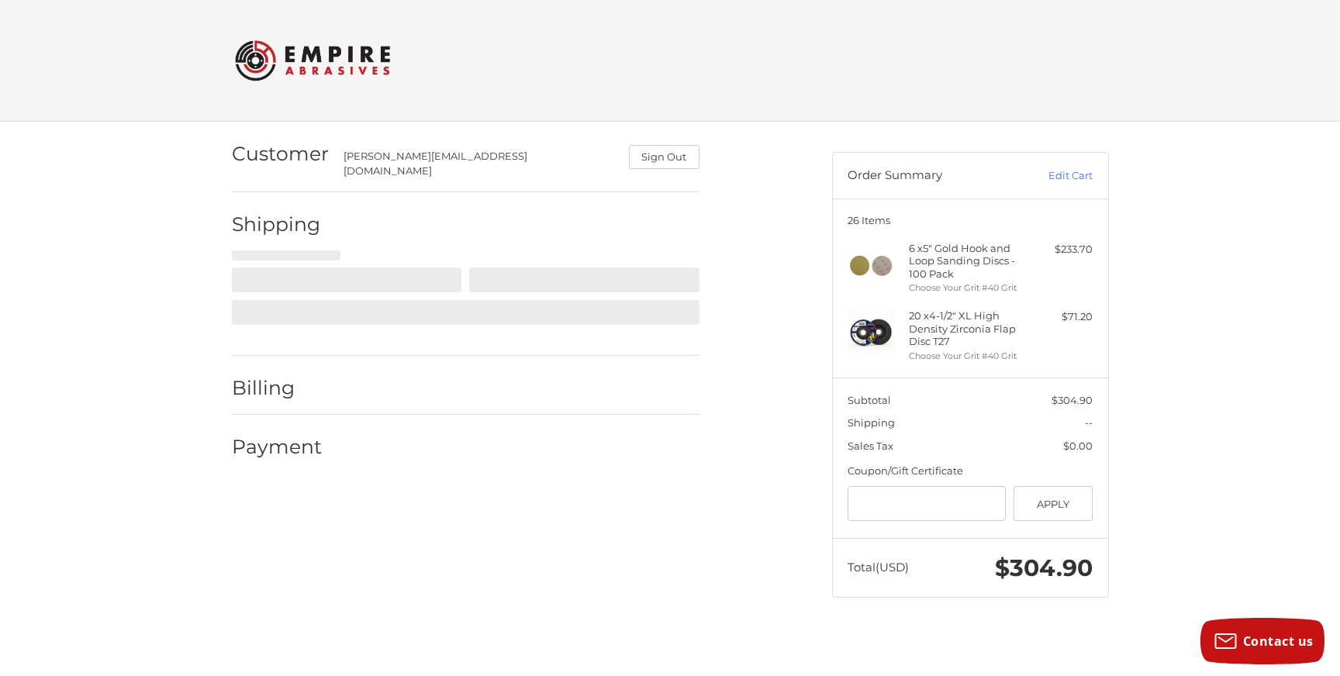
select select "**"
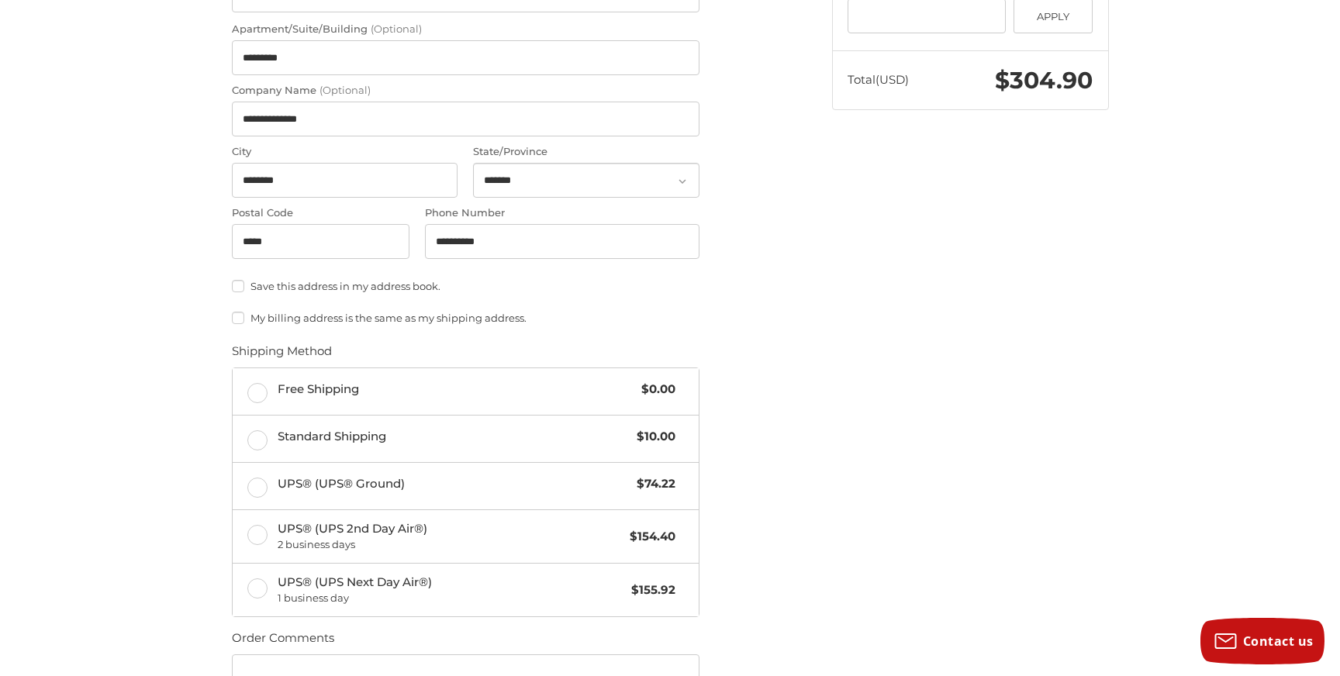
scroll to position [493, 0]
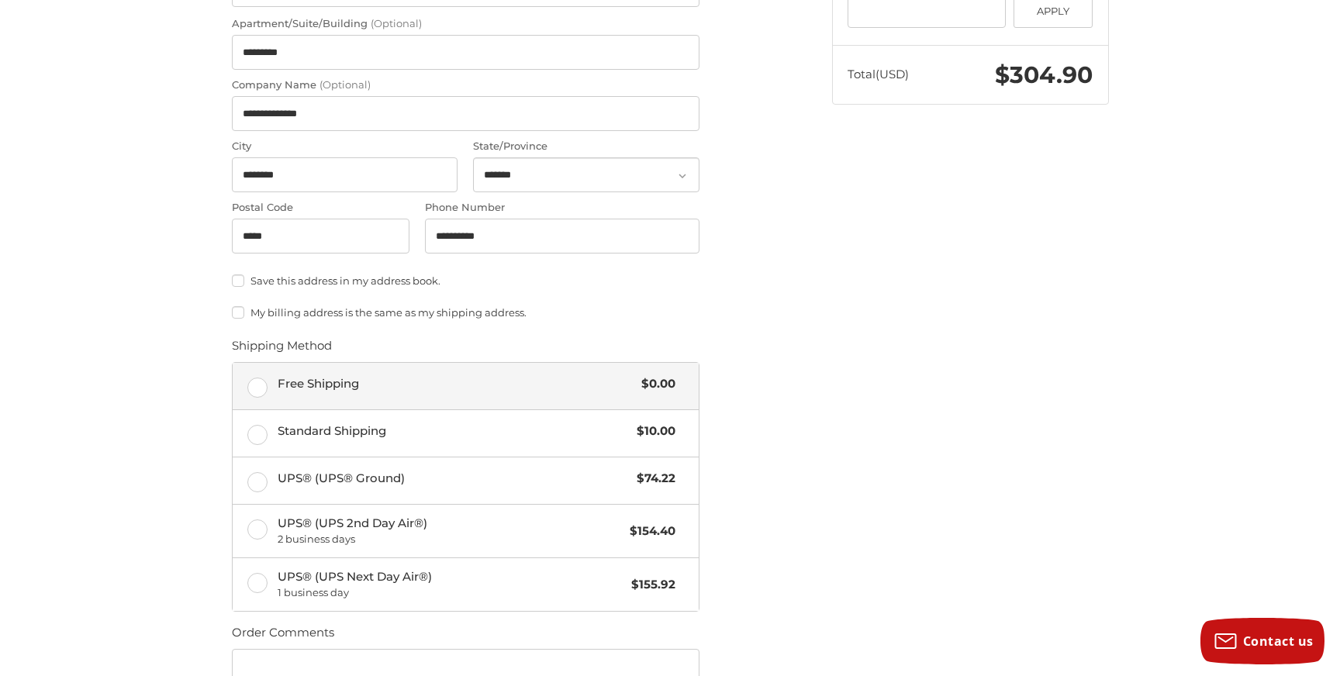
click at [264, 375] on label "Free Shipping $0.00" at bounding box center [466, 386] width 466 height 47
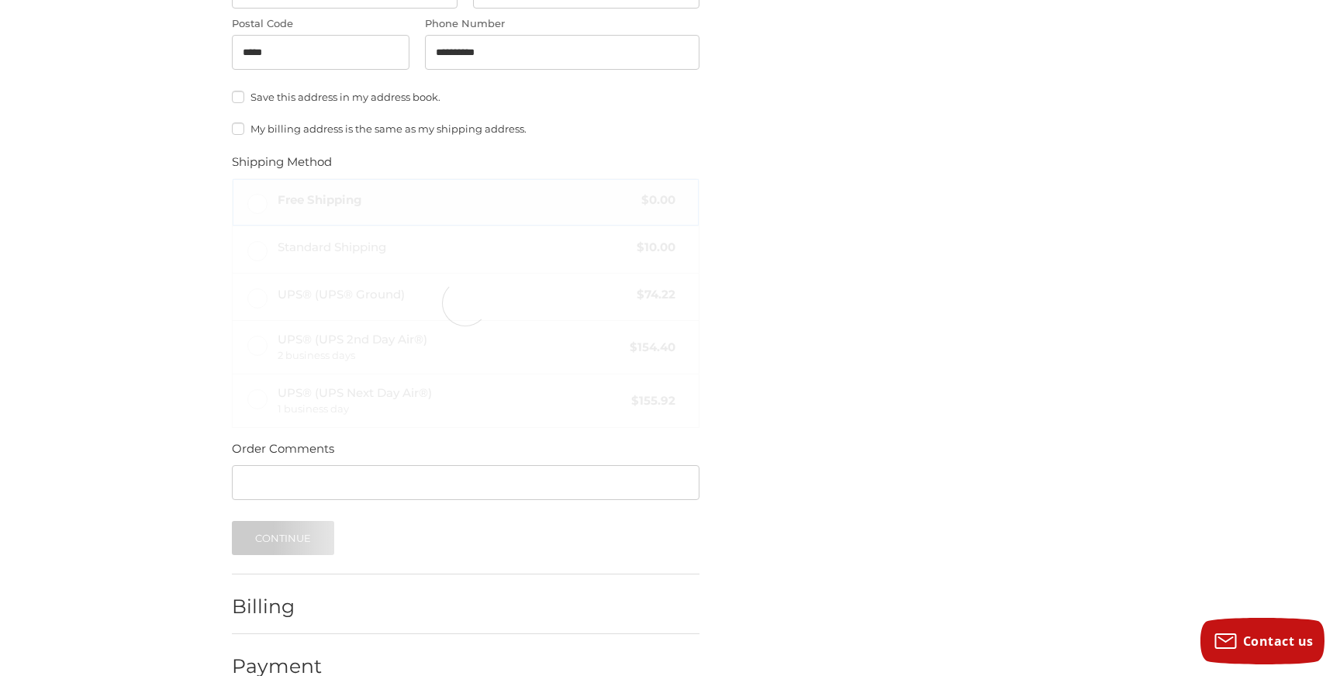
scroll to position [699, 0]
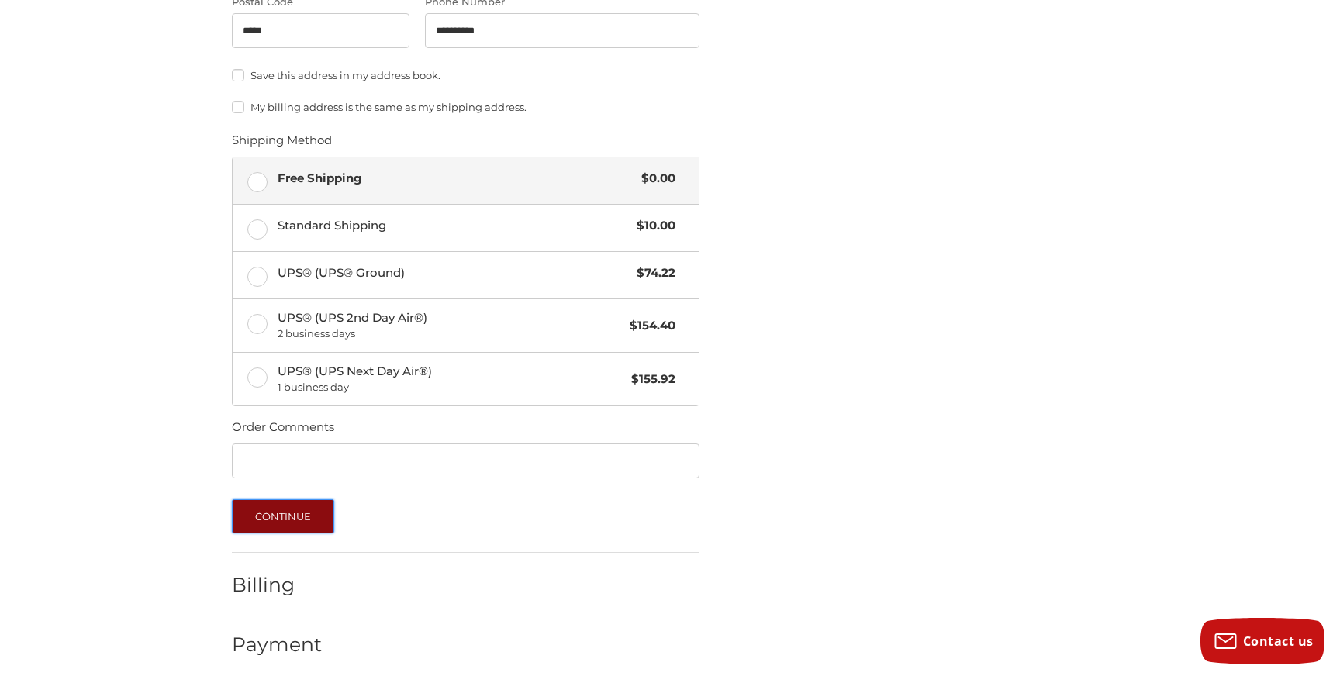
click at [282, 508] on button "Continue" at bounding box center [283, 516] width 103 height 34
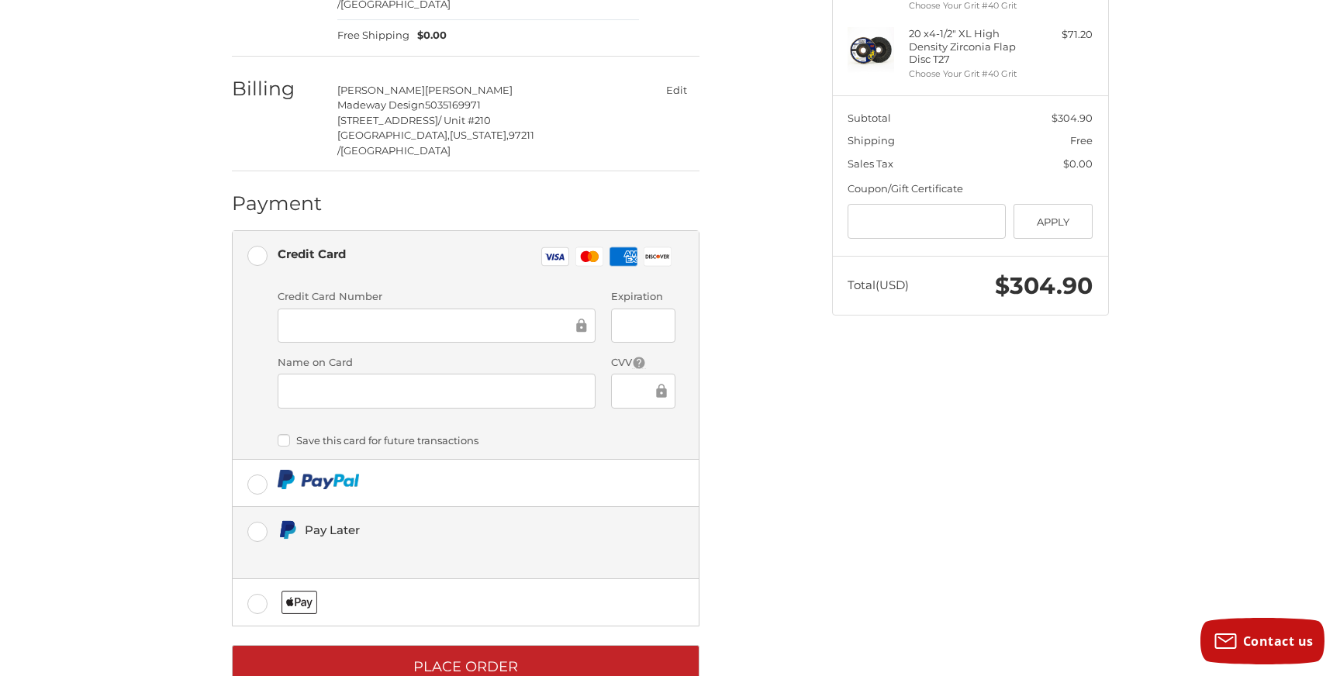
scroll to position [288, 0]
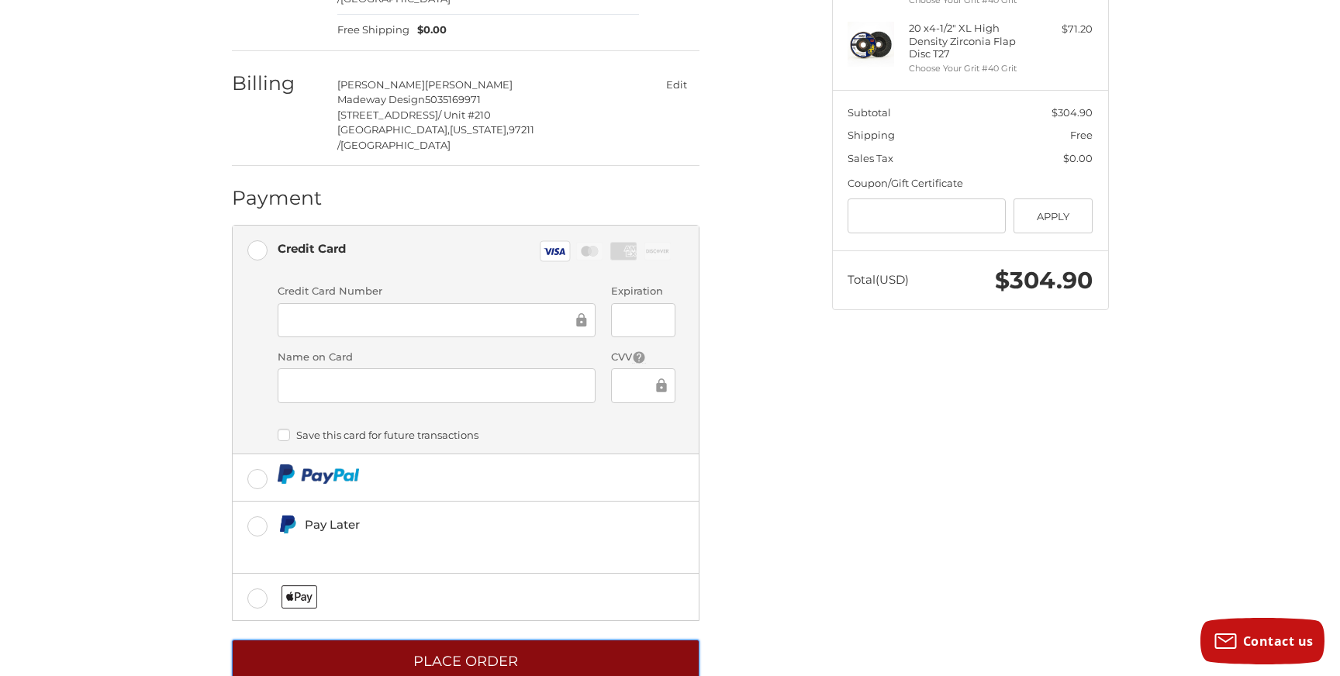
click at [444, 640] on button "Place Order" at bounding box center [466, 661] width 468 height 43
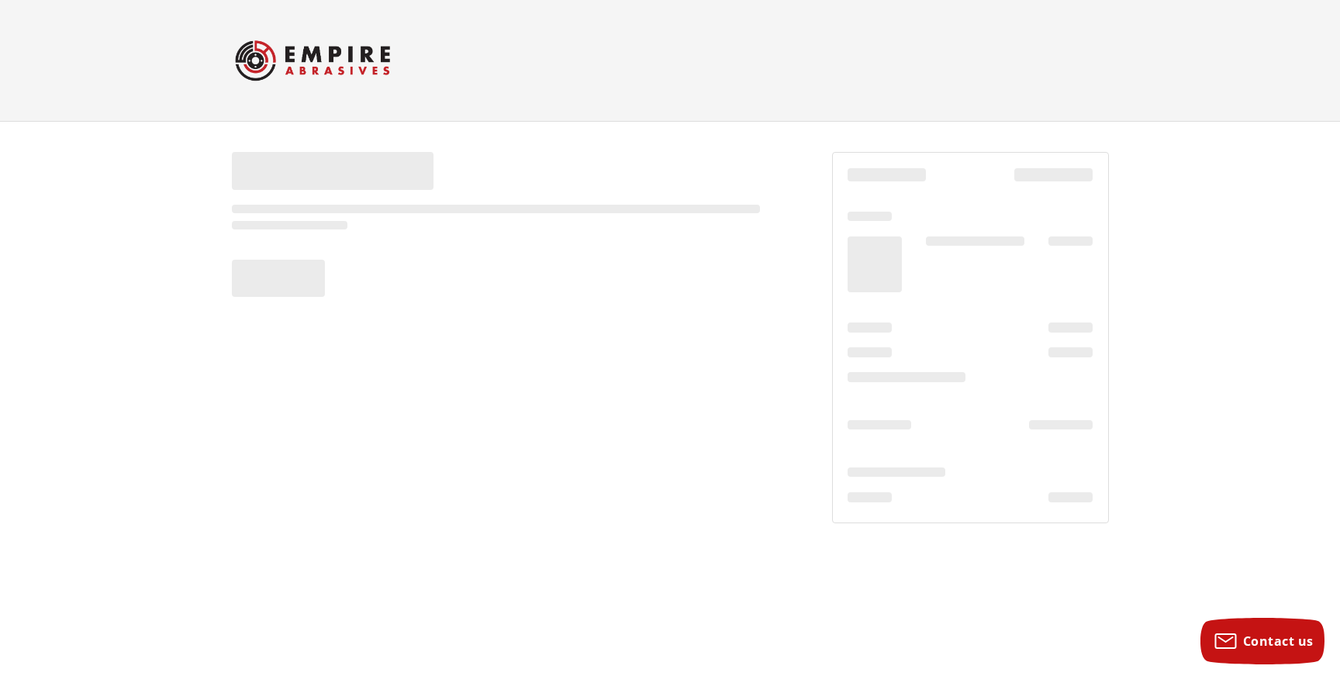
scroll to position [0, 0]
